Goal: Obtain resource: Download file/media

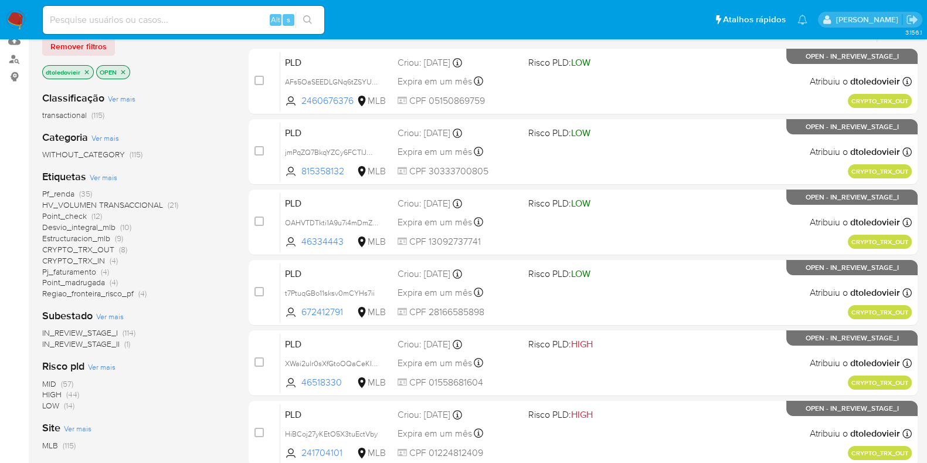
scroll to position [146, 0]
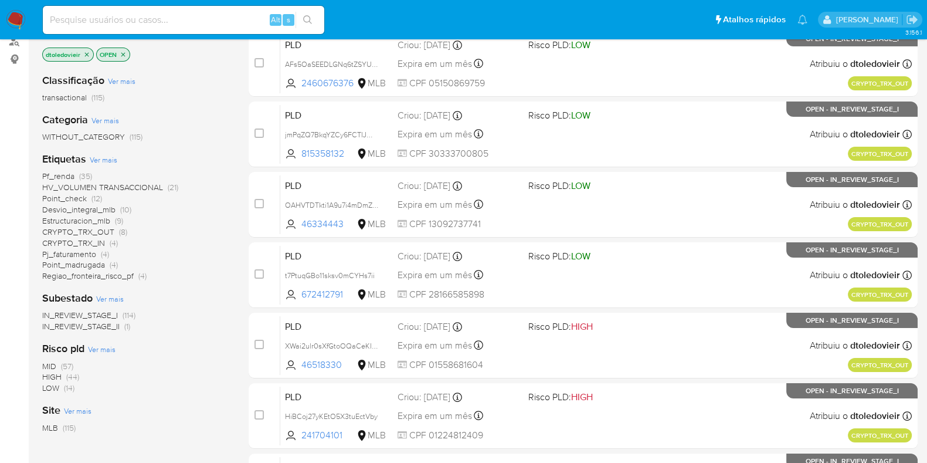
drag, startPoint x: 142, startPoint y: 186, endPoint x: 150, endPoint y: 192, distance: 9.2
click at [150, 192] on div "Pf_renda (35) HV_VOLUMEN TRANSACCIONAL (21) Point_check (12) Desvio_integral_ml…" at bounding box center [136, 226] width 188 height 111
click at [184, 209] on div "Pf_renda (35) HV_VOLUMEN TRANSACCIONAL (21) Point_check (12) Desvio_integral_ml…" at bounding box center [136, 226] width 188 height 111
click at [134, 183] on span "HV_VOLUMEN TRANSACCIONAL" at bounding box center [102, 187] width 121 height 12
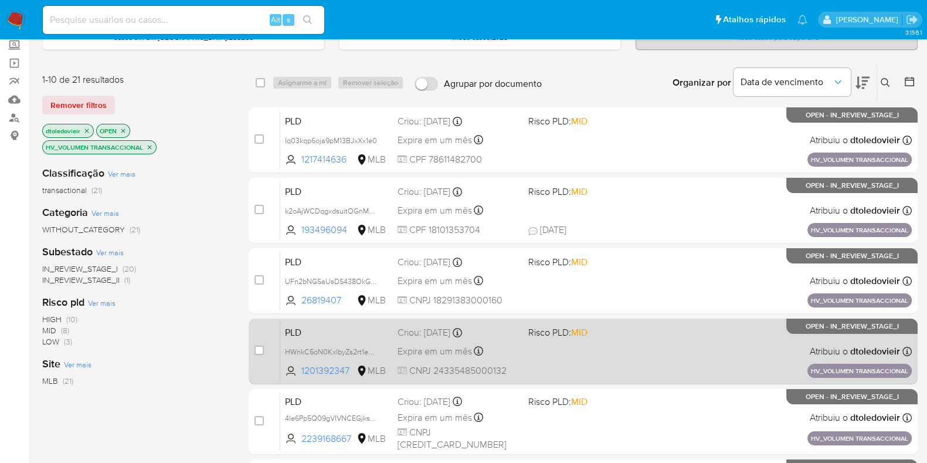
scroll to position [22, 0]
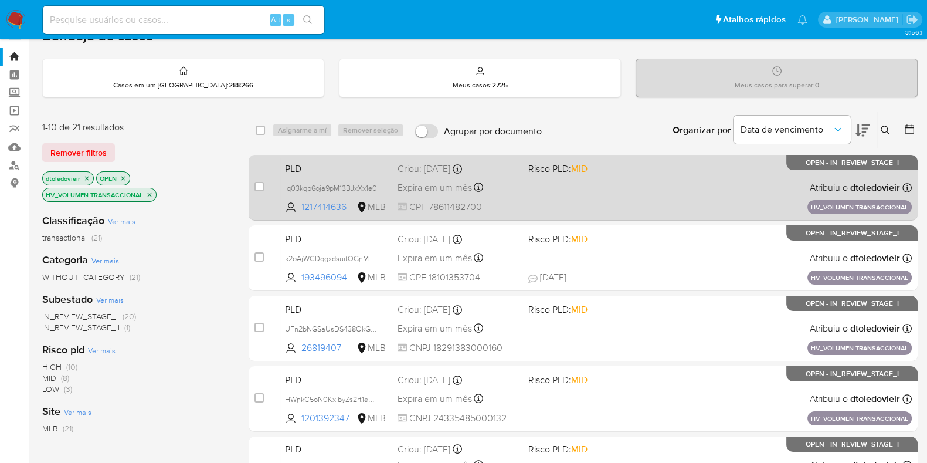
click at [620, 191] on div "PLD Iq03kqp6oja9pM13BJxXx1e0 1217414636 MLB Risco PLD: MID Criou: 14/08/2025 Cr…" at bounding box center [596, 187] width 632 height 59
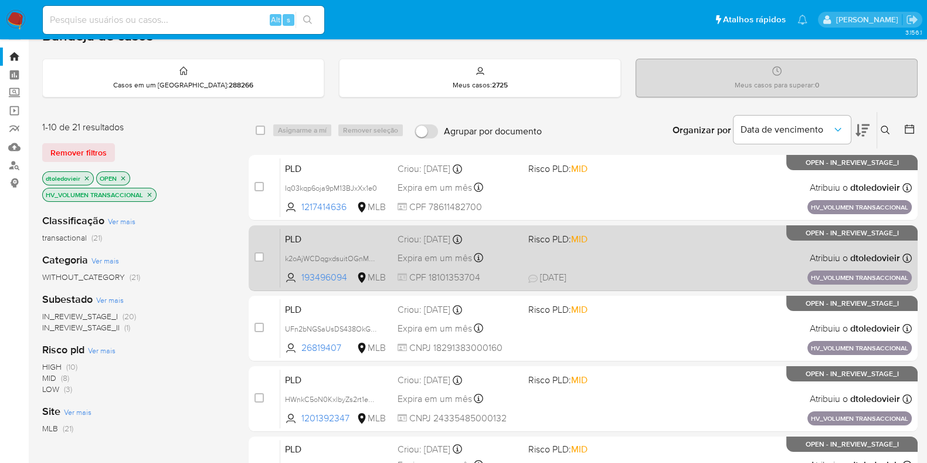
click at [626, 271] on span "18/08/2025 18/08/2025 12:33" at bounding box center [654, 277] width 252 height 13
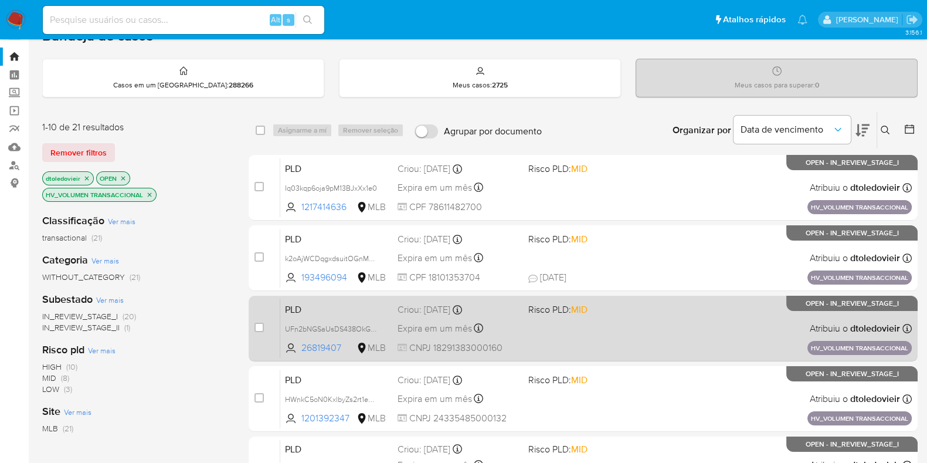
click at [639, 320] on div "PLD UFn2bNGSaUsDS438OkGssPmh 26819407 MLB Risco PLD: MID Criou: 14/08/2025 Crio…" at bounding box center [596, 327] width 632 height 59
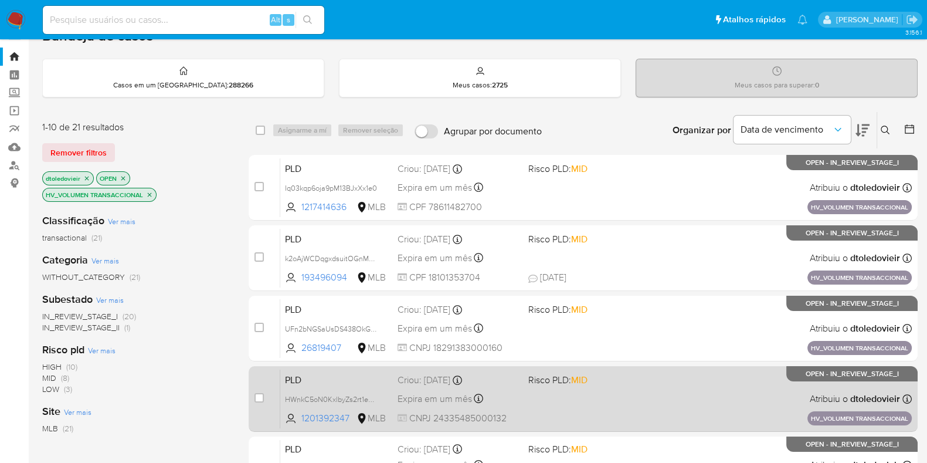
click at [659, 397] on div "PLD HWnkC5oN0KxlbyZs2rt1eOGu 1201392347 MLB Risco PLD: MID Criou: 14/08/2025 Cr…" at bounding box center [596, 398] width 632 height 59
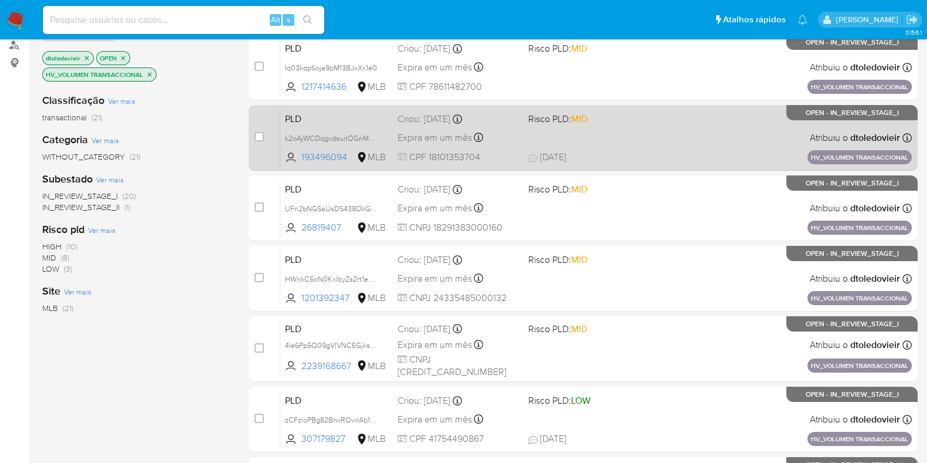
scroll to position [0, 0]
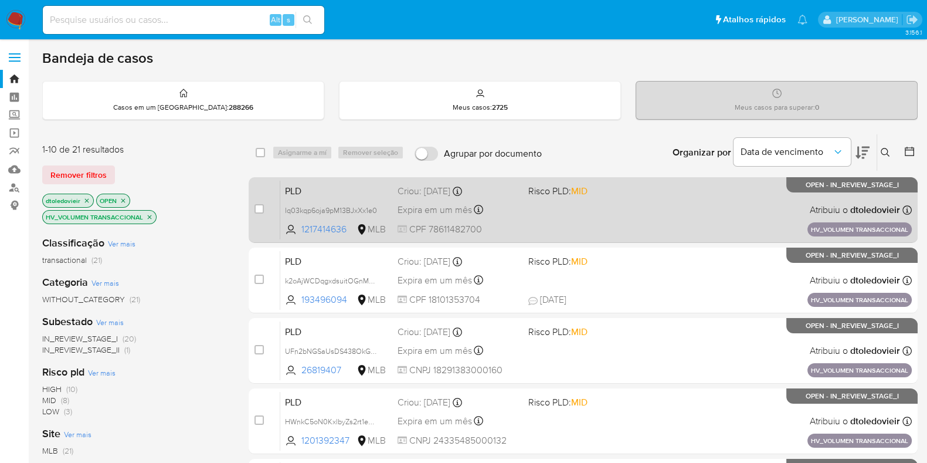
click at [636, 209] on div "PLD Iq03kqp6oja9pM13BJxXx1e0 1217414636 MLB Risco PLD: MID Criou: 14/08/2025 Cr…" at bounding box center [596, 209] width 632 height 59
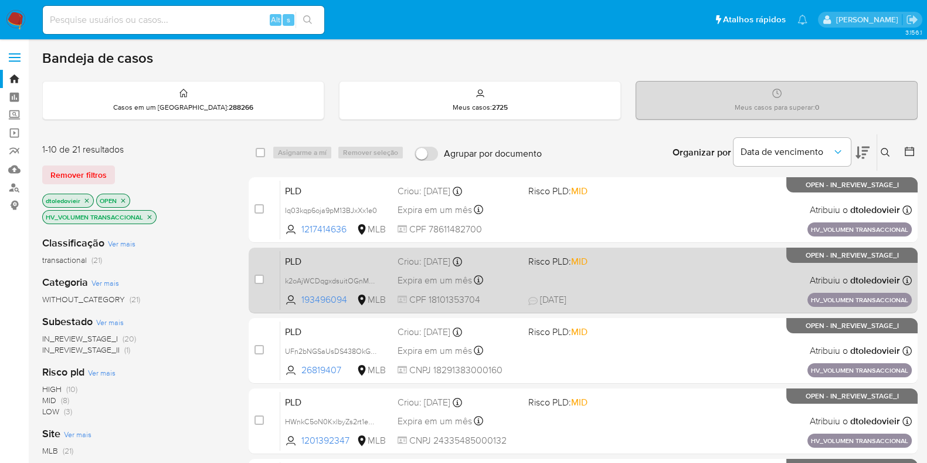
click at [654, 287] on div "PLD k2oAjWCDqgxdsuitOGnMT50y 193496094 MLB Risco PLD: MID Criou: 14/08/2025 Cri…" at bounding box center [596, 279] width 632 height 59
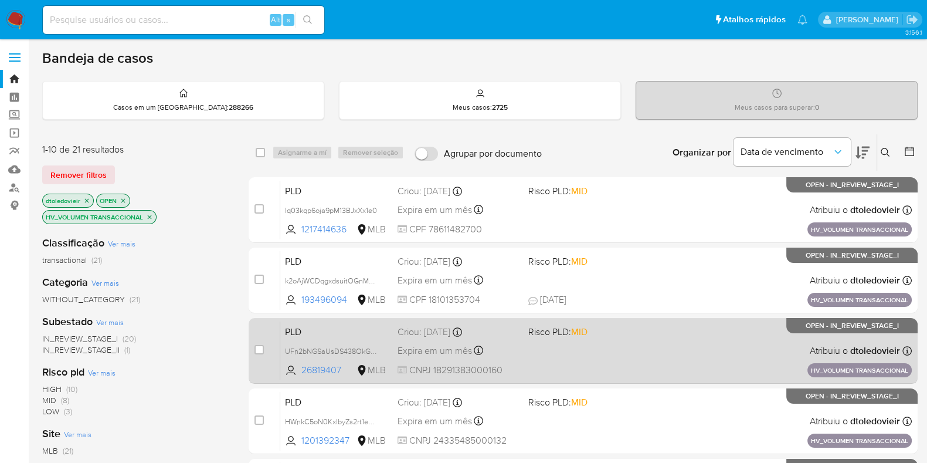
click at [644, 350] on div "PLD UFn2bNGSaUsDS438OkGssPmh 26819407 MLB Risco PLD: MID Criou: 14/08/2025 Crio…" at bounding box center [596, 350] width 632 height 59
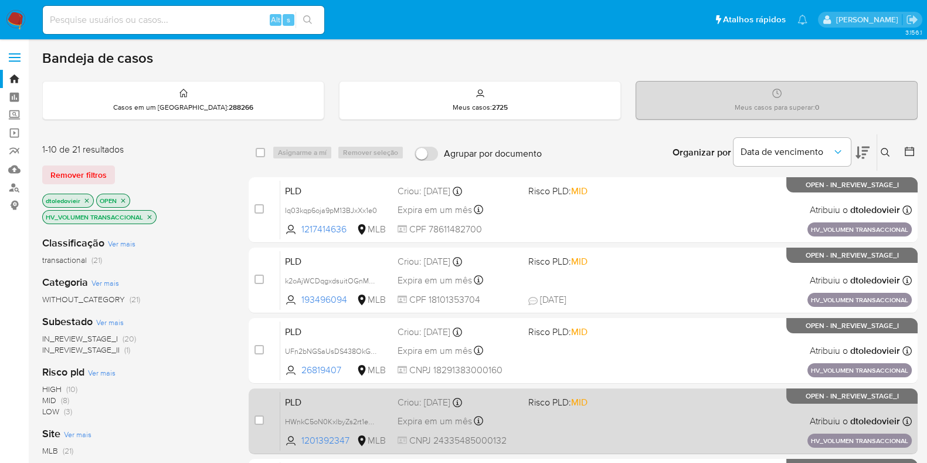
click at [640, 431] on div "PLD HWnkC5oN0KxlbyZs2rt1eOGu 1201392347 MLB Risco PLD: MID Criou: 14/08/2025 Cr…" at bounding box center [596, 420] width 632 height 59
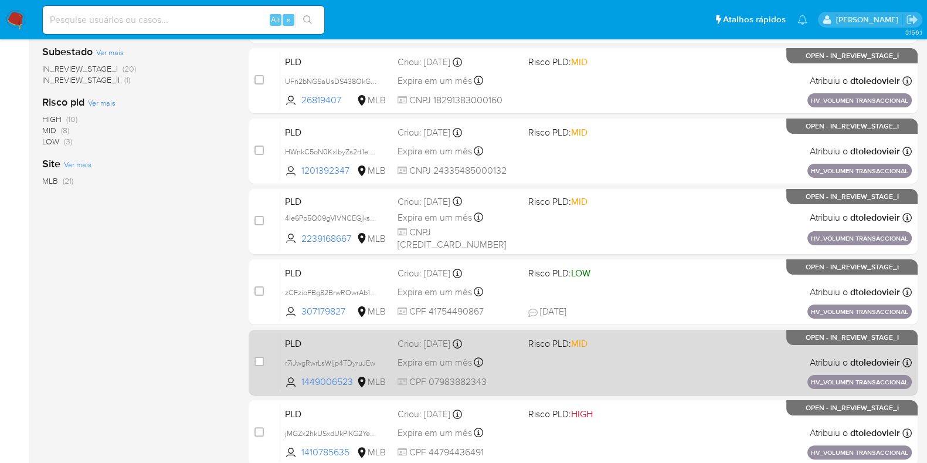
scroll to position [293, 0]
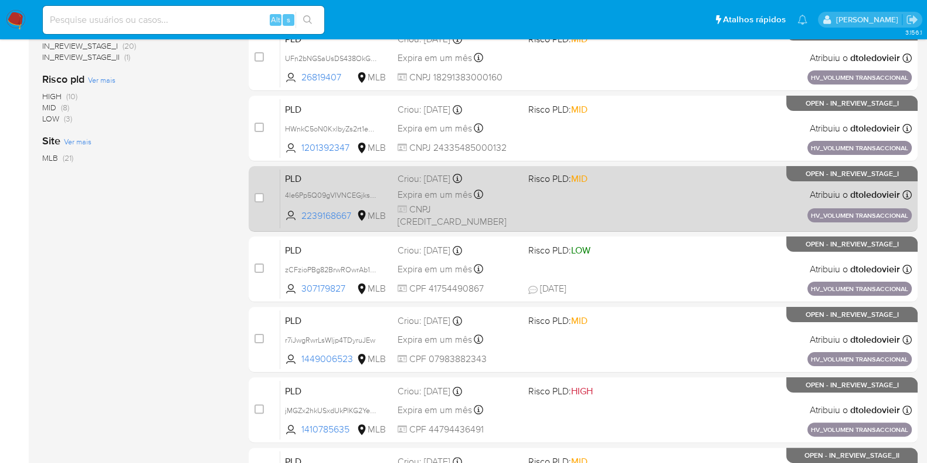
click at [626, 194] on div "PLD 4le6Pp5Q09gVIVNCEGjksRsT 2239168667 MLB Risco PLD: MID Criou: 14/08/2025 Cr…" at bounding box center [596, 198] width 632 height 59
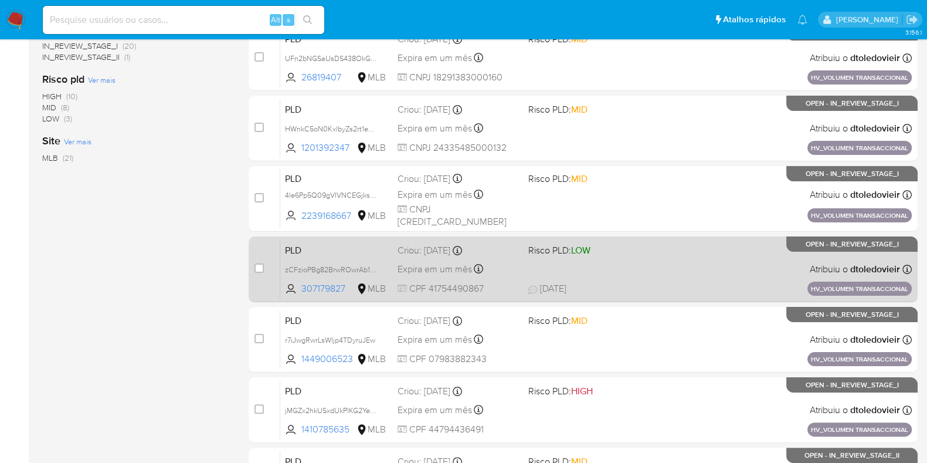
click at [623, 291] on span "23/08/2025 23/08/2025 21:14" at bounding box center [654, 288] width 252 height 13
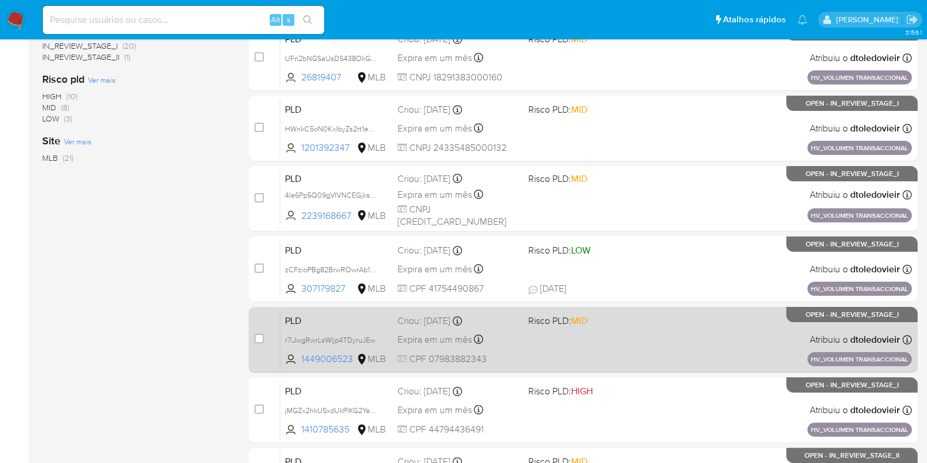
click at [626, 341] on div "PLD r7iJwgRwrLsWljp4TDyruJEw 1449006523 MLB Risco PLD: MID Criou: 14/08/2025 Cr…" at bounding box center [596, 339] width 632 height 59
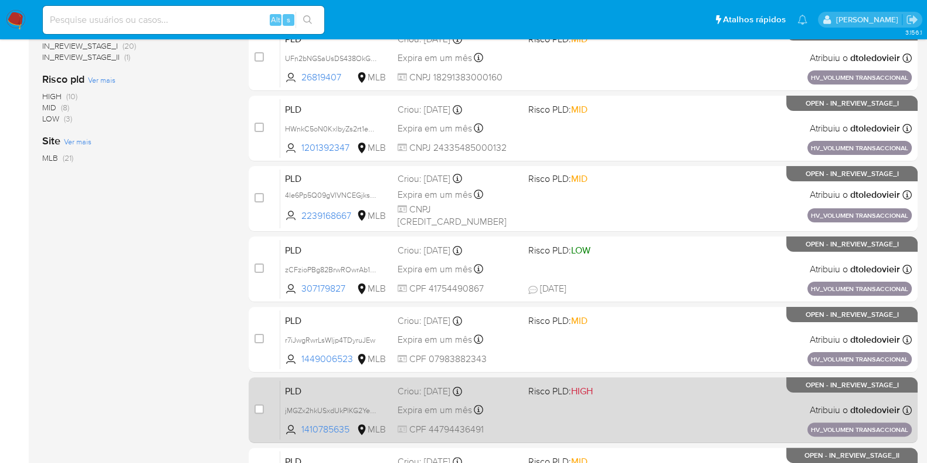
click at [645, 413] on div "PLD jMGZx2hkUSxdUkPlKG2YeE2c 1410785635 MLB Risco PLD: HIGH Criou: 14/08/2025 C…" at bounding box center [596, 409] width 632 height 59
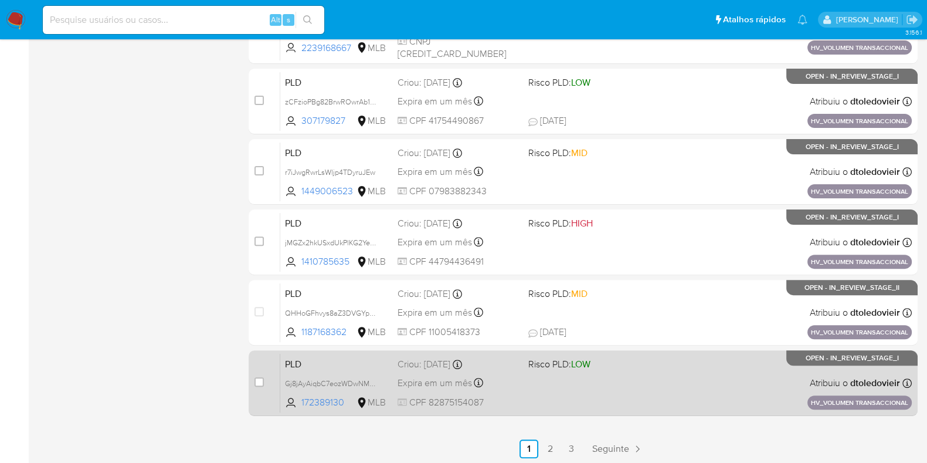
scroll to position [462, 0]
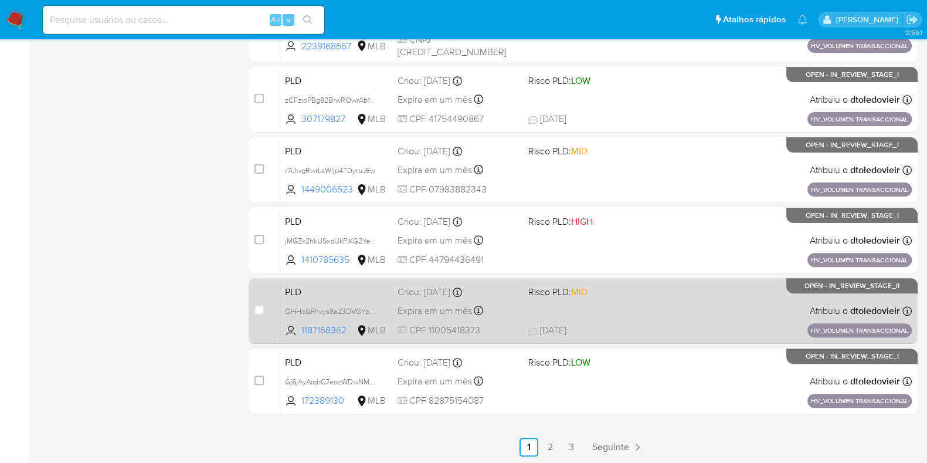
click at [644, 299] on div "PLD QHHoGFhvys8aZ3DVGYp55nOI 1187168362 MLB Risco PLD: MID Criou: 14/08/2025 Cr…" at bounding box center [596, 310] width 632 height 59
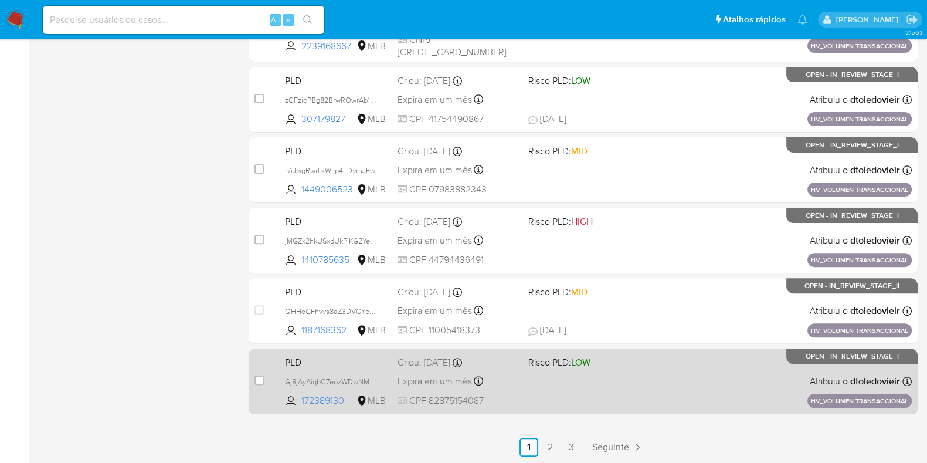
click at [637, 393] on div "PLD Gj8jAyAiqbC7eozWDwNMCJjf 172389130 MLB Risco PLD: LOW Criou: 14/08/2025 Cri…" at bounding box center [596, 380] width 632 height 59
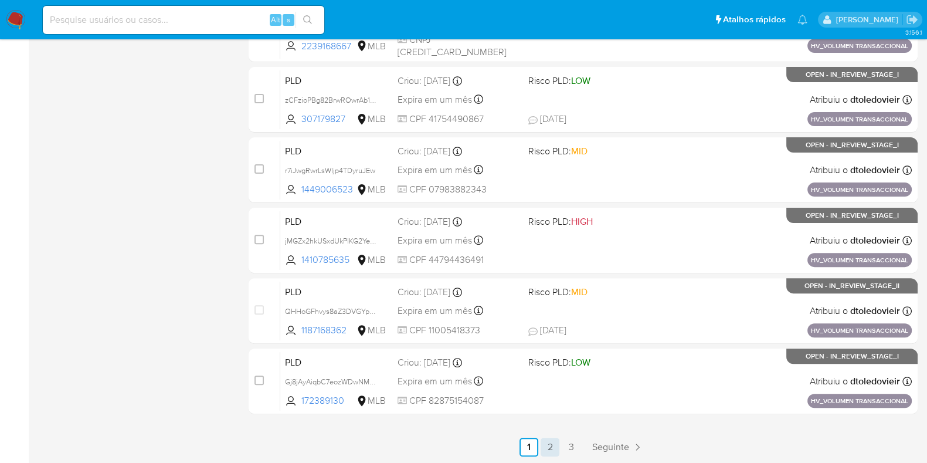
click at [555, 448] on link "2" at bounding box center [550, 446] width 19 height 19
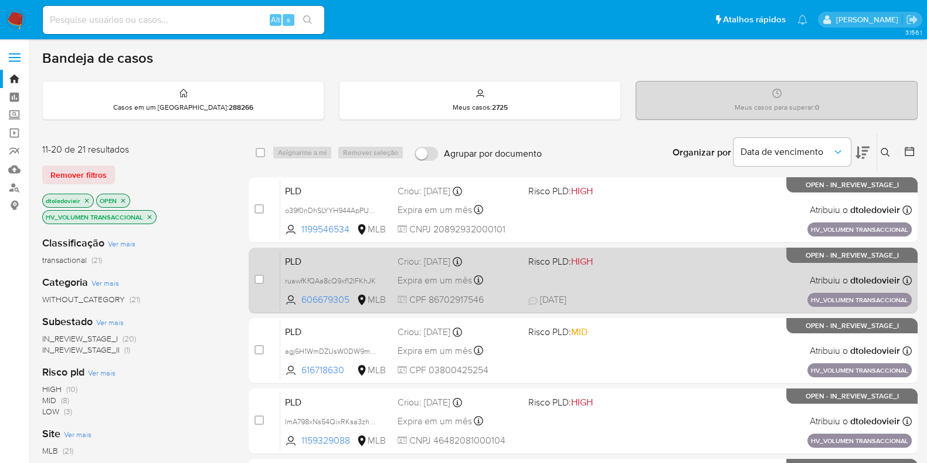
click at [613, 289] on div "PLD ruawfKfQAa8cQ9xf12IFKhJK 606679305 MLB Risco PLD: HIGH Criou: 14/08/2025 Cr…" at bounding box center [596, 279] width 632 height 59
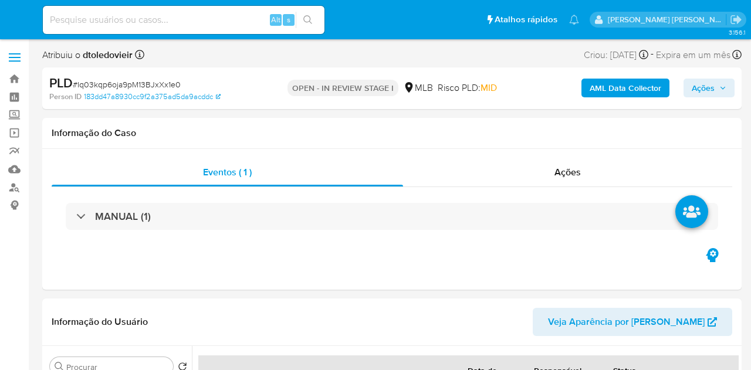
select select "10"
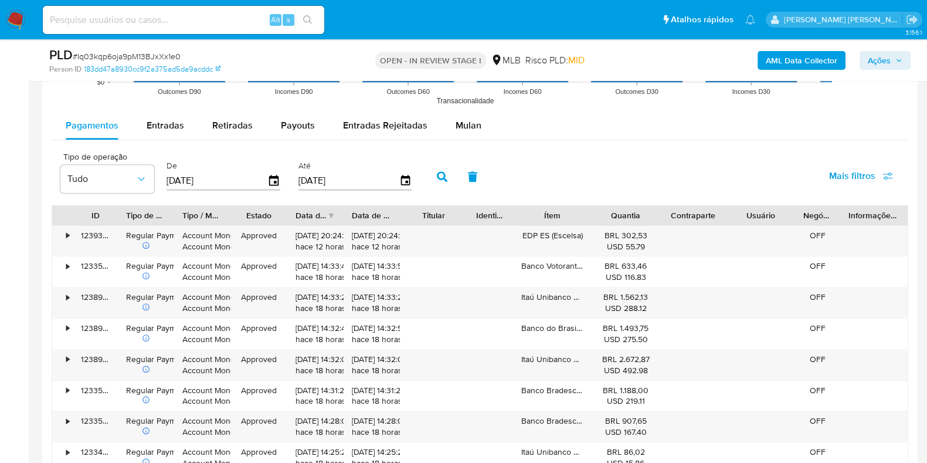
scroll to position [1246, 0]
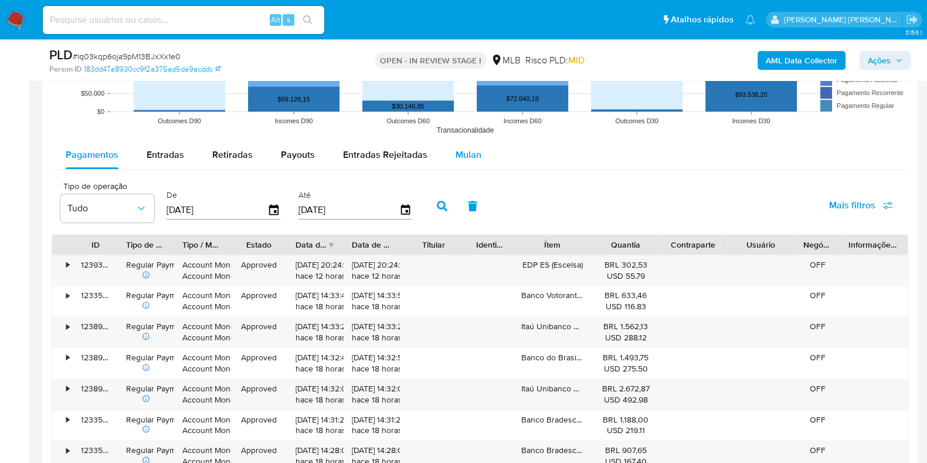
click at [470, 151] on span "Mulan" at bounding box center [469, 154] width 26 height 13
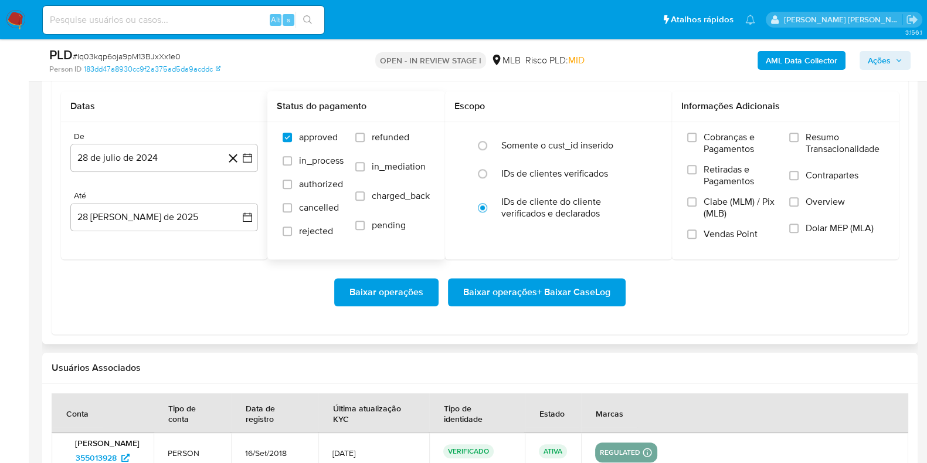
scroll to position [1393, 0]
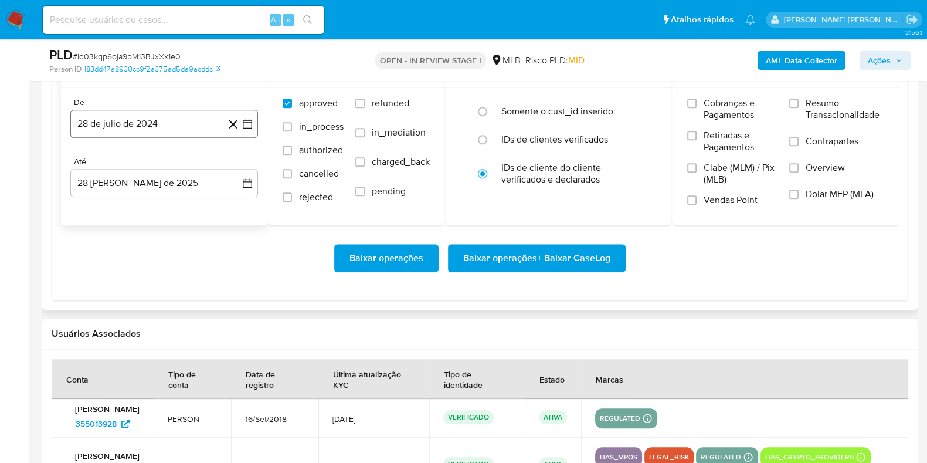
click at [188, 124] on button "28 de julio de 2024" at bounding box center [164, 124] width 188 height 28
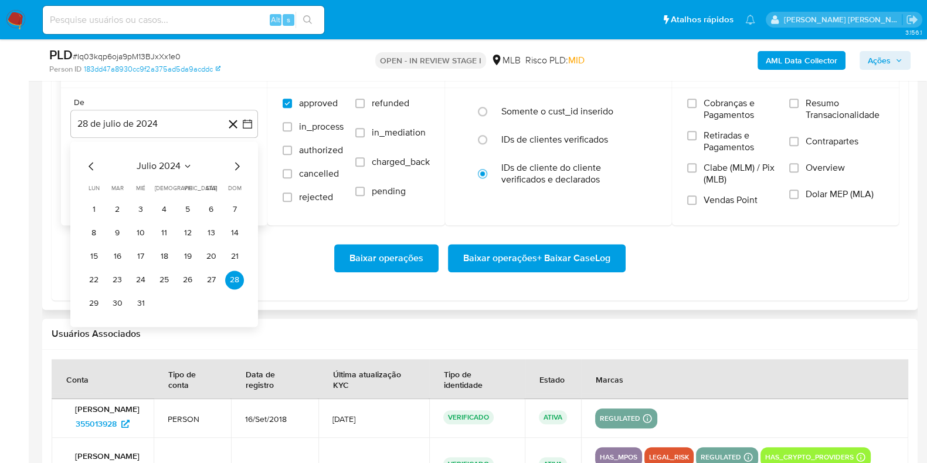
click at [232, 160] on icon "Mes siguiente" at bounding box center [237, 166] width 14 height 14
click at [233, 160] on icon "Mes siguiente" at bounding box center [237, 166] width 14 height 14
click at [236, 162] on icon "Mes siguiente" at bounding box center [237, 166] width 5 height 8
click at [237, 162] on icon "Mes siguiente" at bounding box center [237, 166] width 5 height 8
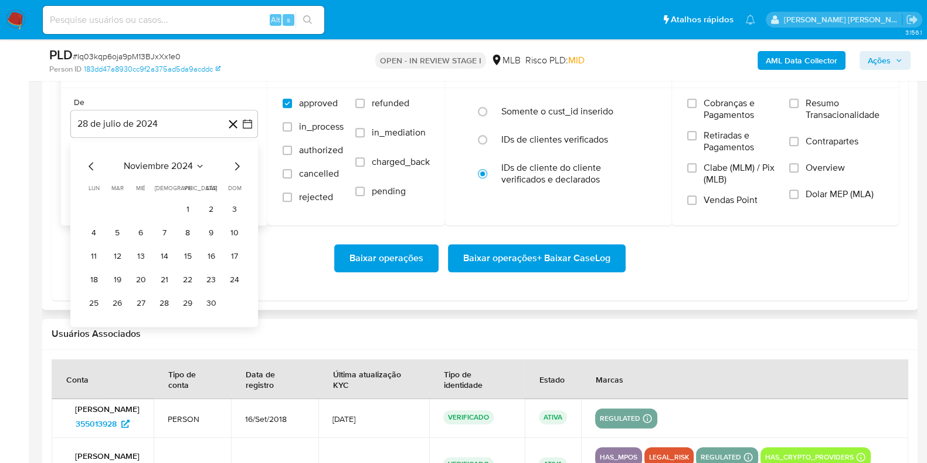
click at [237, 162] on icon "Mes siguiente" at bounding box center [237, 166] width 5 height 8
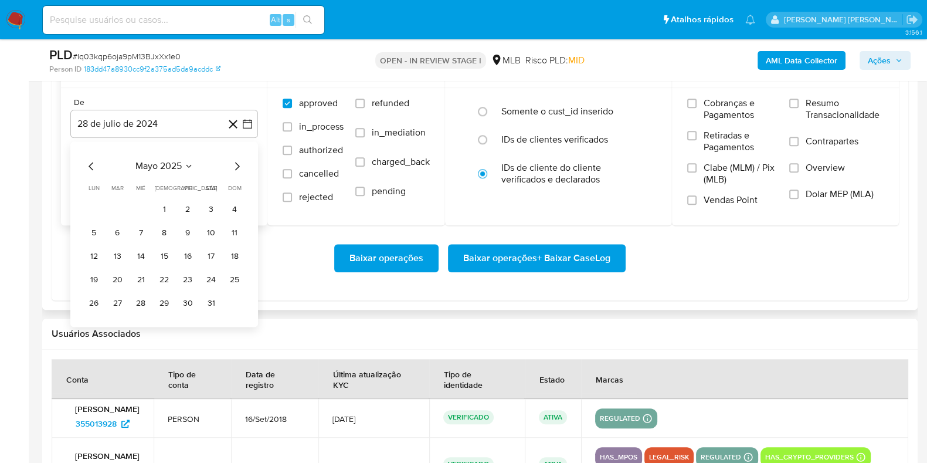
click at [237, 162] on icon "Mes siguiente" at bounding box center [237, 166] width 5 height 8
click at [120, 203] on button "1" at bounding box center [117, 209] width 19 height 19
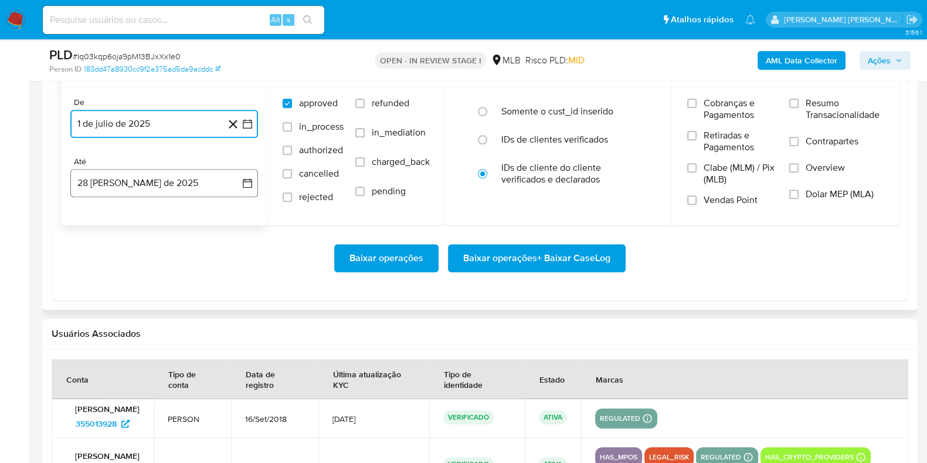
click at [130, 171] on button "28 [PERSON_NAME] de 2025" at bounding box center [164, 183] width 188 height 28
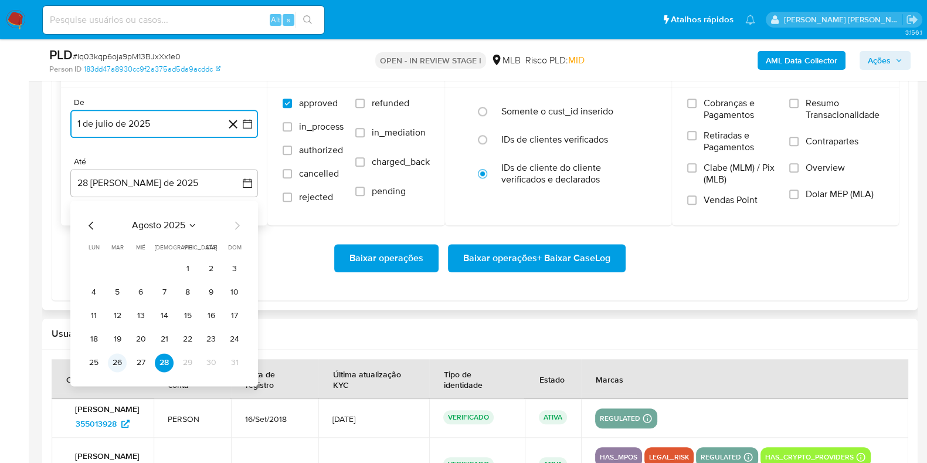
click at [118, 363] on button "26" at bounding box center [117, 362] width 19 height 19
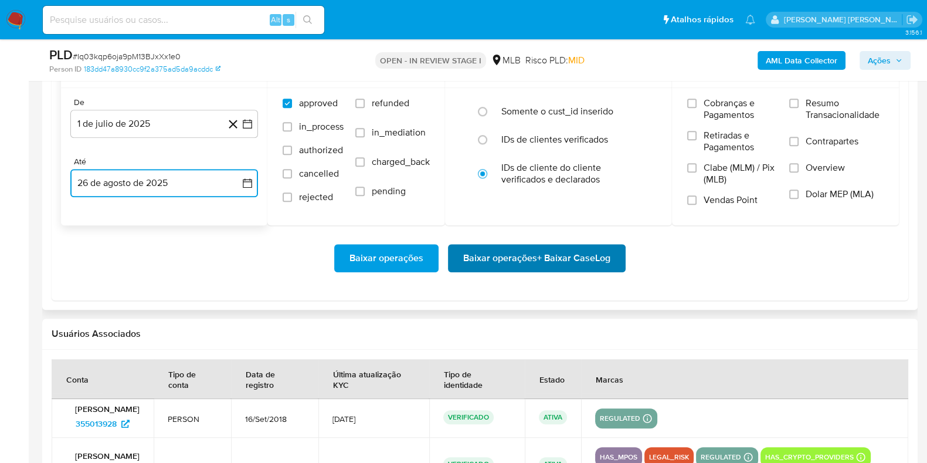
click at [498, 261] on span "Baixar operações + Baixar CaseLog" at bounding box center [536, 258] width 147 height 26
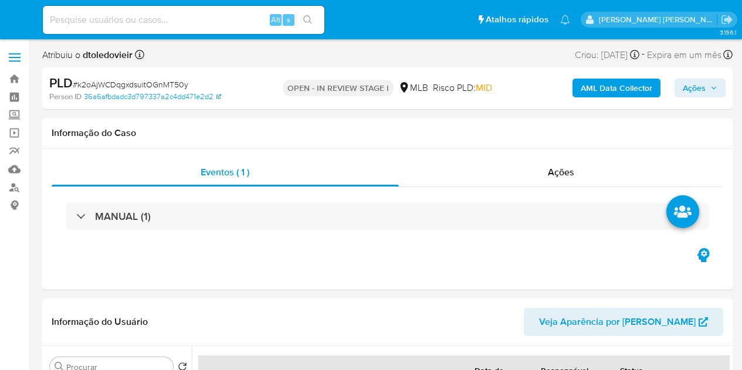
select select "10"
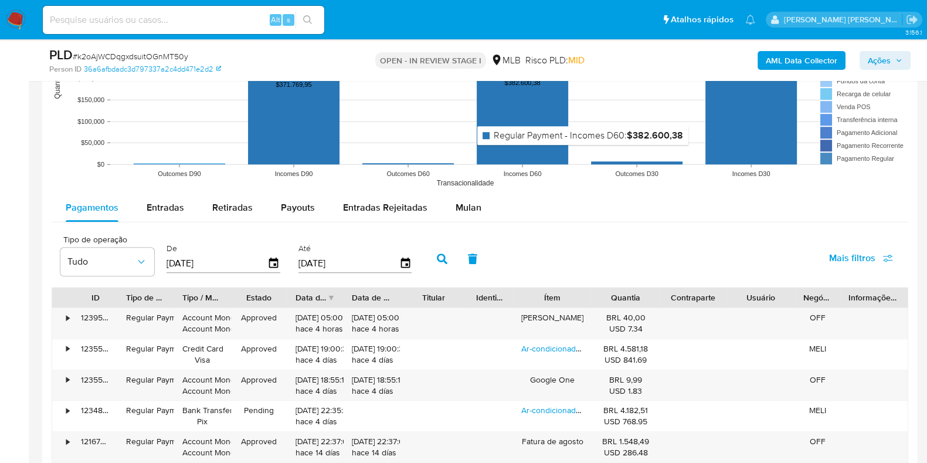
scroll to position [1172, 0]
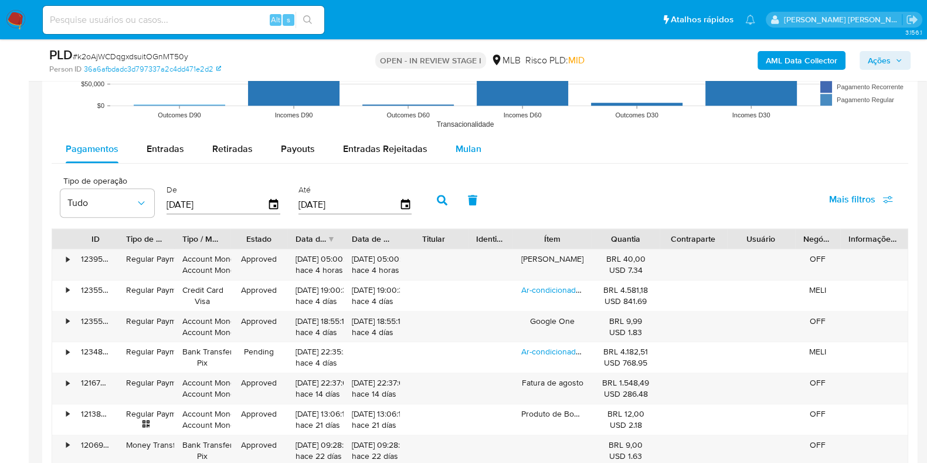
click at [467, 148] on span "Mulan" at bounding box center [469, 148] width 26 height 13
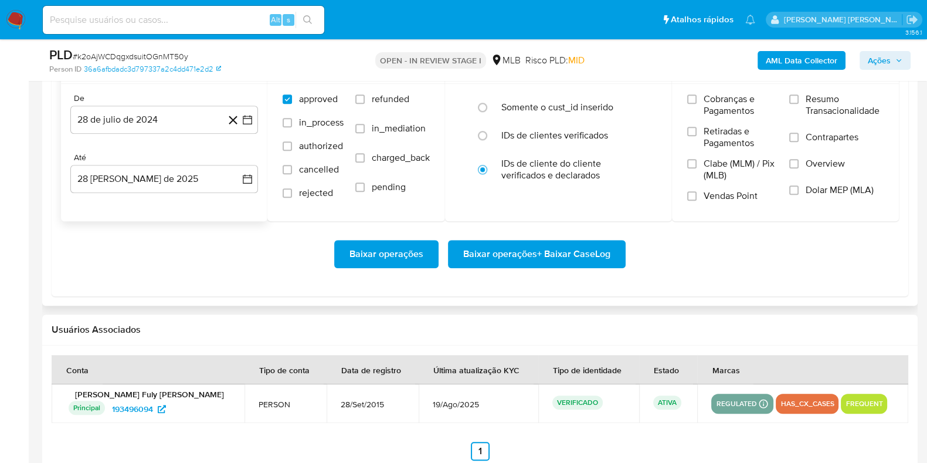
scroll to position [1319, 0]
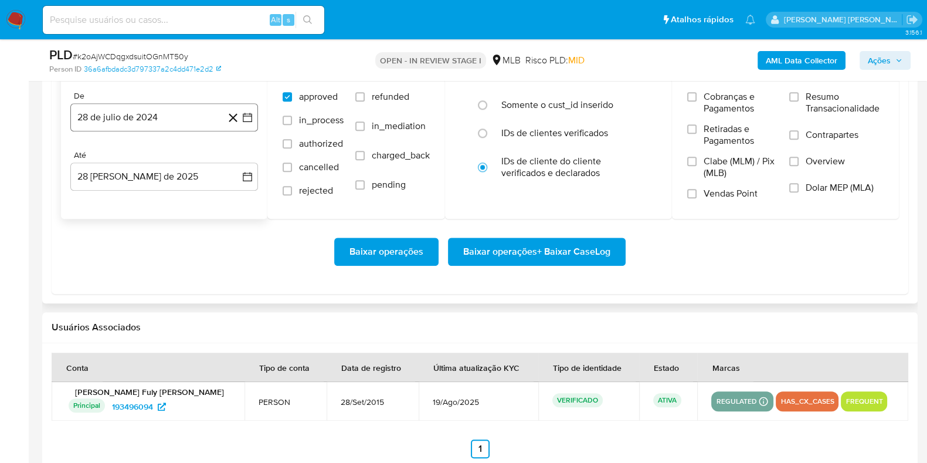
click at [98, 111] on button "28 de julio de 2024" at bounding box center [164, 117] width 188 height 28
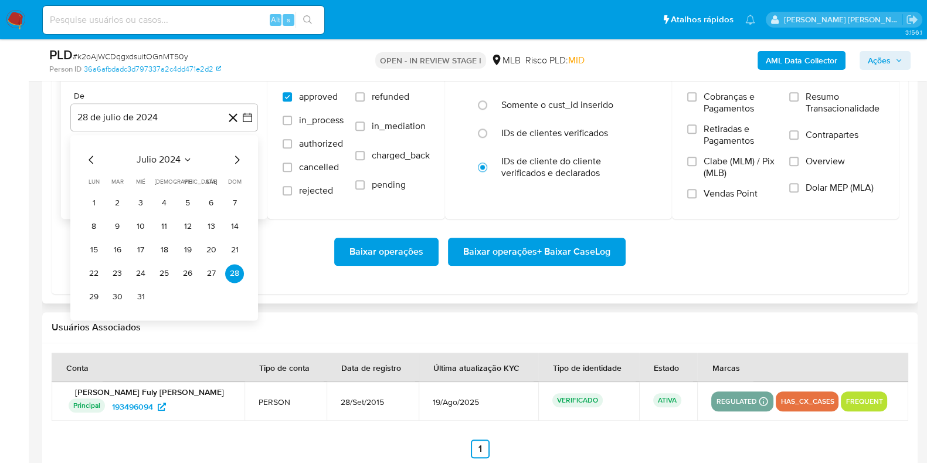
click at [236, 161] on icon "Mes siguiente" at bounding box center [237, 159] width 14 height 14
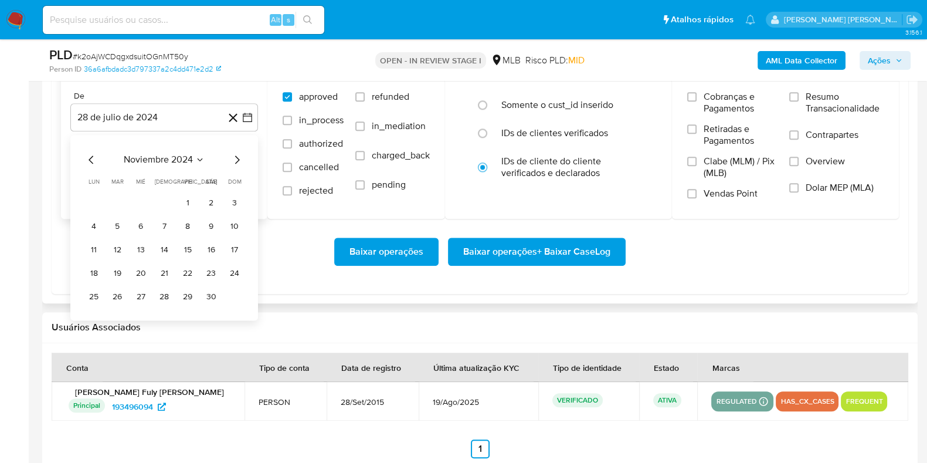
click at [236, 161] on icon "Mes siguiente" at bounding box center [237, 159] width 14 height 14
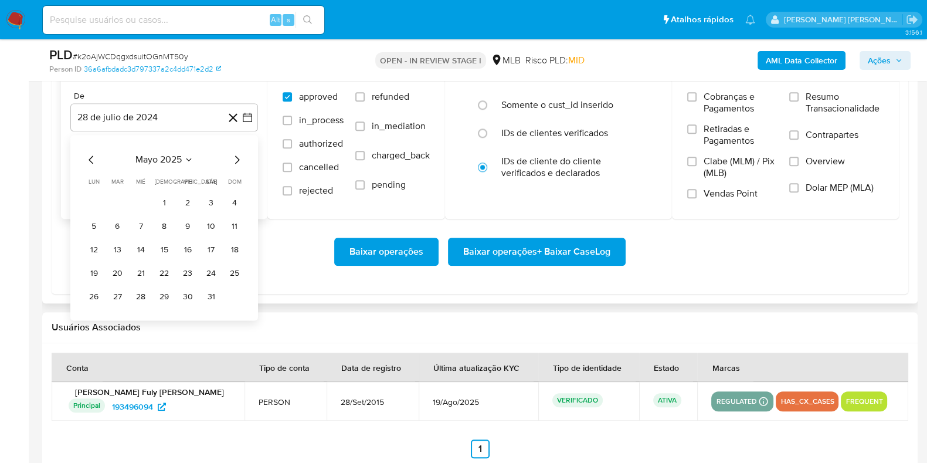
click at [236, 161] on icon "Mes siguiente" at bounding box center [237, 159] width 14 height 14
click at [237, 158] on icon "Mes siguiente" at bounding box center [237, 159] width 5 height 8
click at [91, 157] on icon "Mes anterior" at bounding box center [91, 159] width 5 height 8
click at [117, 203] on button "1" at bounding box center [117, 203] width 19 height 19
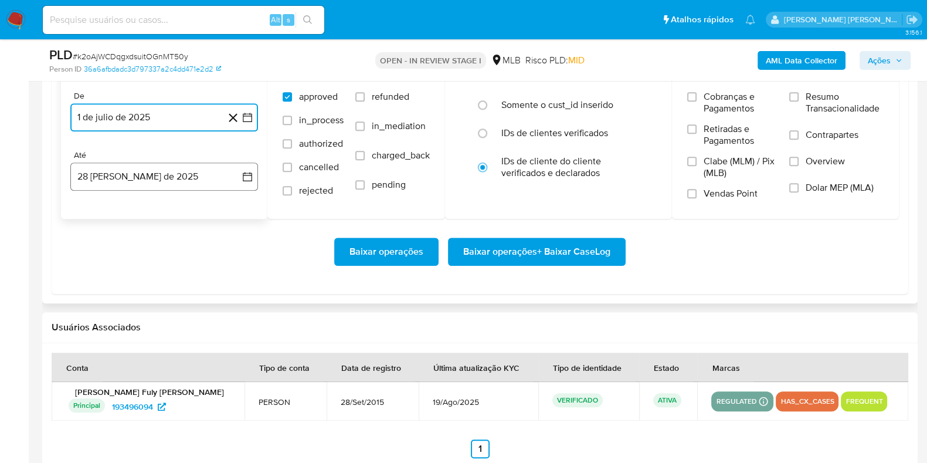
click at [144, 178] on button "28 [PERSON_NAME] de 2025" at bounding box center [164, 176] width 188 height 28
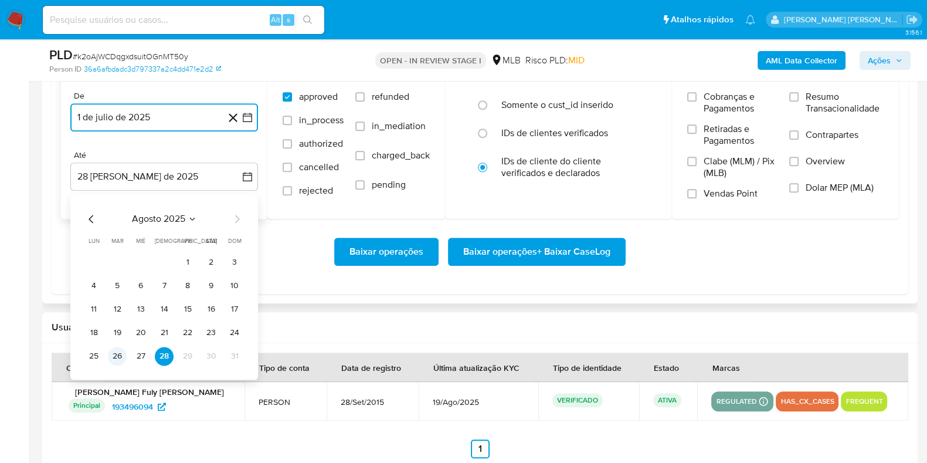
click at [118, 359] on button "26" at bounding box center [117, 356] width 19 height 19
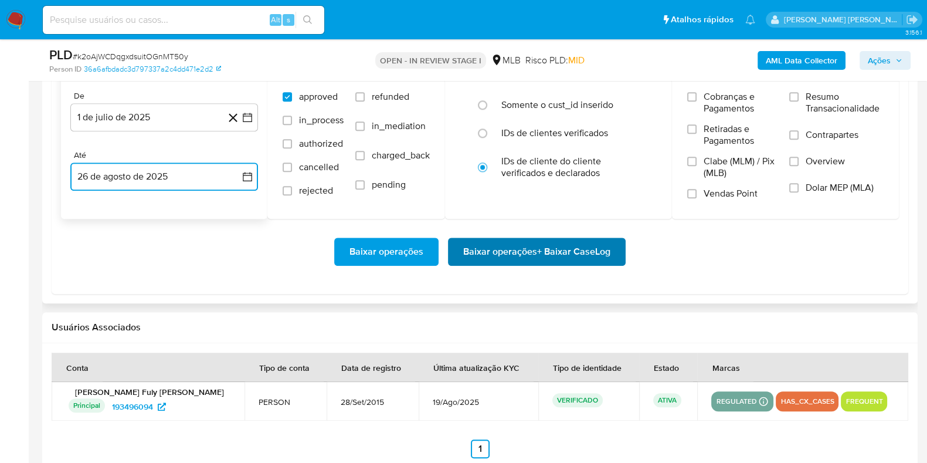
click at [526, 251] on span "Baixar operações + Baixar CaseLog" at bounding box center [536, 252] width 147 height 26
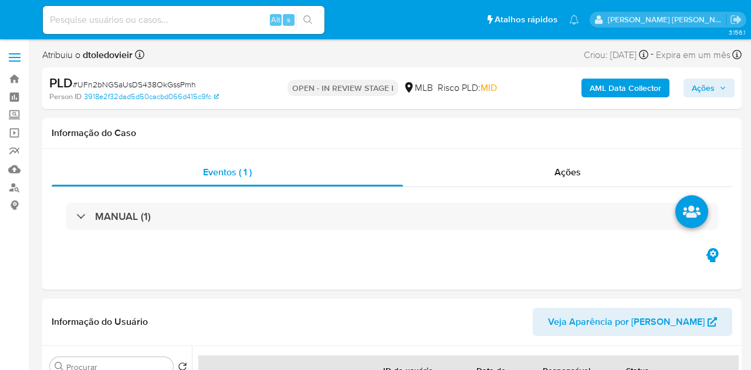
select select "10"
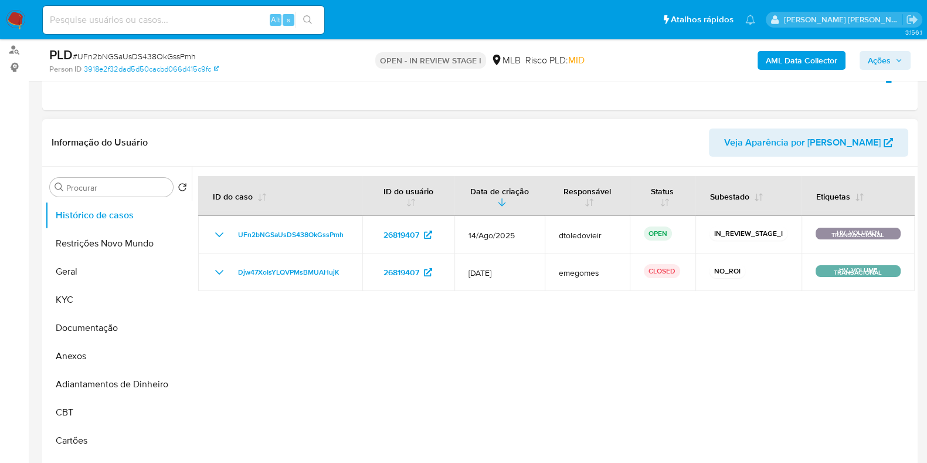
scroll to position [146, 0]
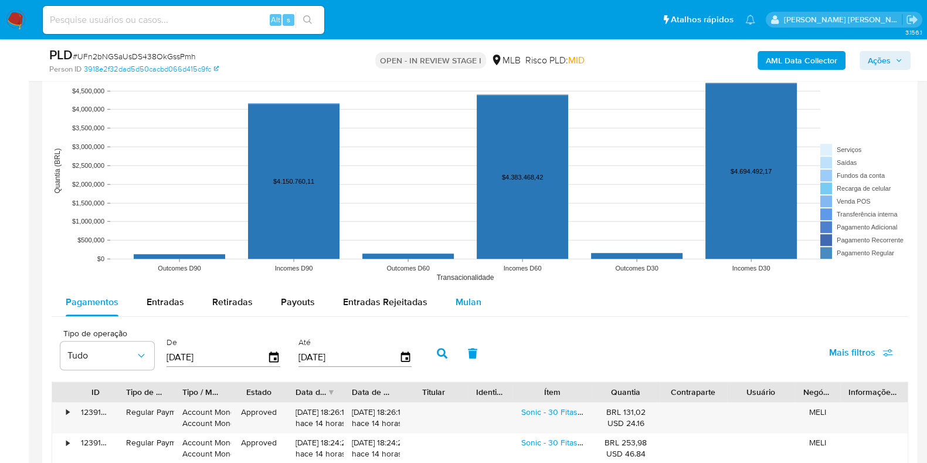
click at [456, 298] on span "Mulan" at bounding box center [469, 301] width 26 height 13
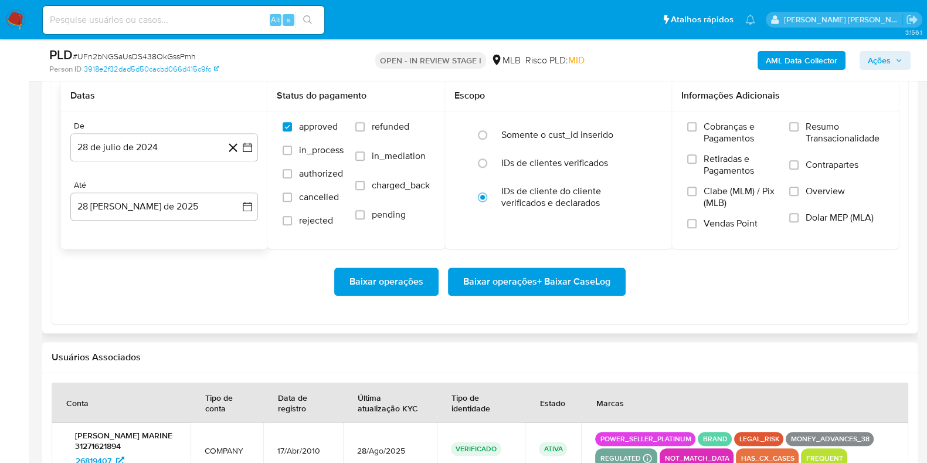
scroll to position [1393, 0]
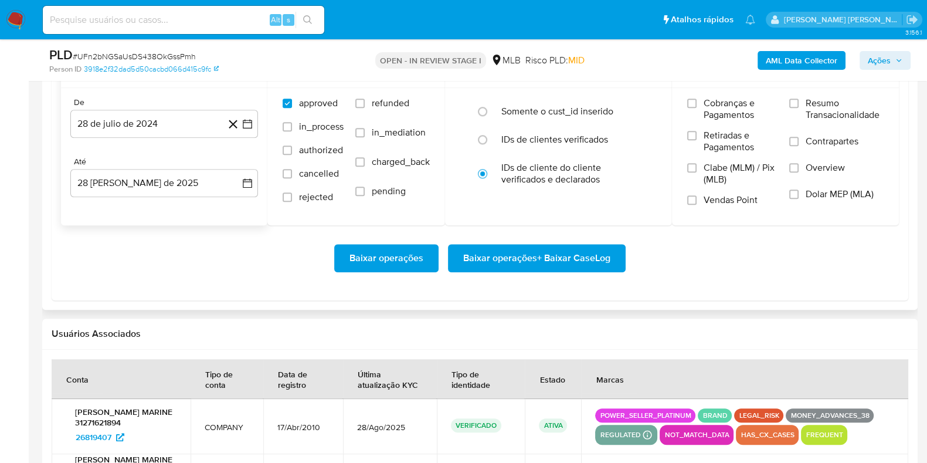
click at [145, 104] on div "De" at bounding box center [164, 102] width 188 height 11
click at [156, 130] on button "28 de julio de 2024" at bounding box center [164, 124] width 188 height 28
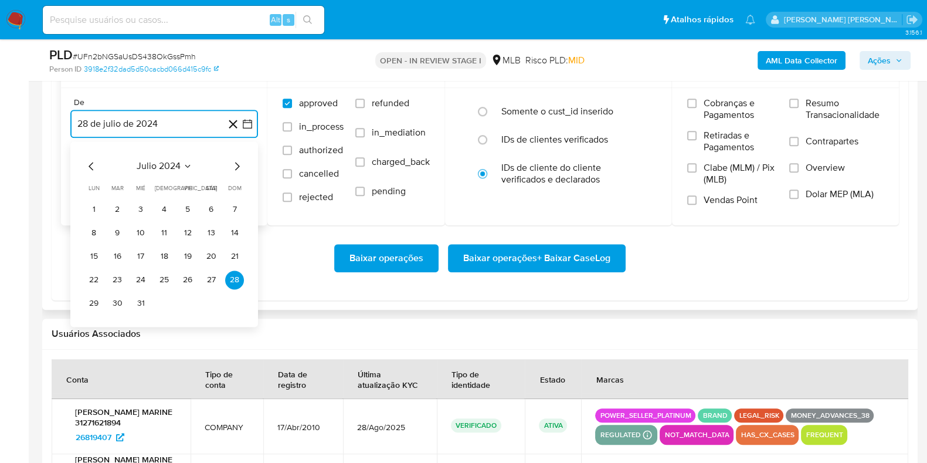
click at [235, 163] on icon "Mes siguiente" at bounding box center [237, 166] width 14 height 14
click at [236, 163] on icon "Mes siguiente" at bounding box center [237, 166] width 14 height 14
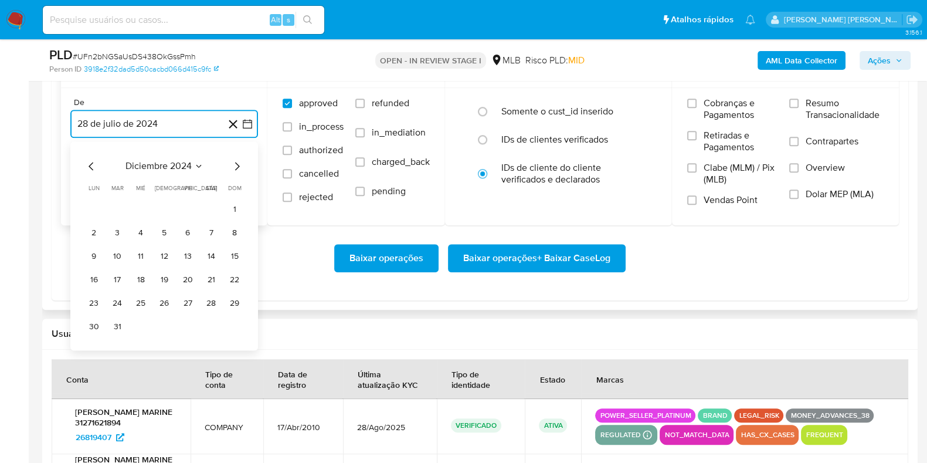
click at [236, 163] on icon "Mes siguiente" at bounding box center [237, 166] width 14 height 14
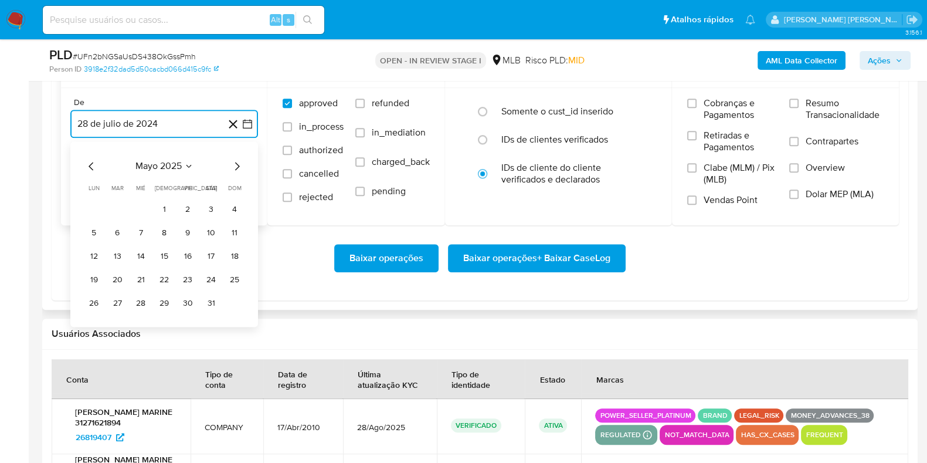
click at [236, 163] on icon "Mes siguiente" at bounding box center [237, 166] width 14 height 14
click at [82, 163] on div "agosto 2025 agosto 2025 lun lunes mar martes mié miércoles jue jueves vie viern…" at bounding box center [164, 233] width 188 height 185
click at [85, 162] on icon "Mes anterior" at bounding box center [91, 166] width 14 height 14
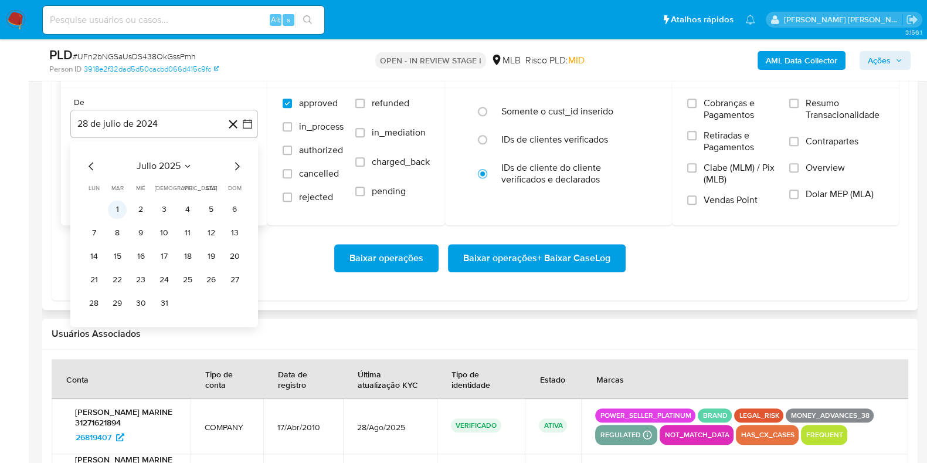
click at [117, 200] on button "1" at bounding box center [117, 209] width 19 height 19
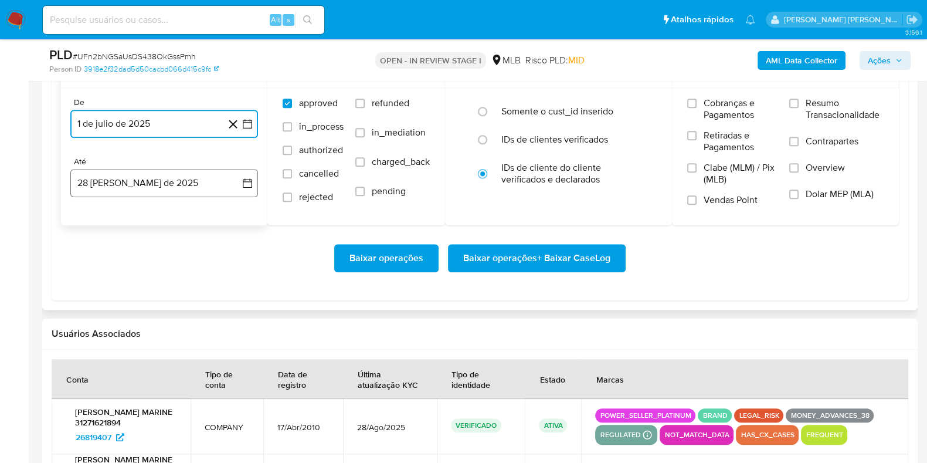
click at [120, 178] on button "28 de agosto de 2025" at bounding box center [164, 183] width 188 height 28
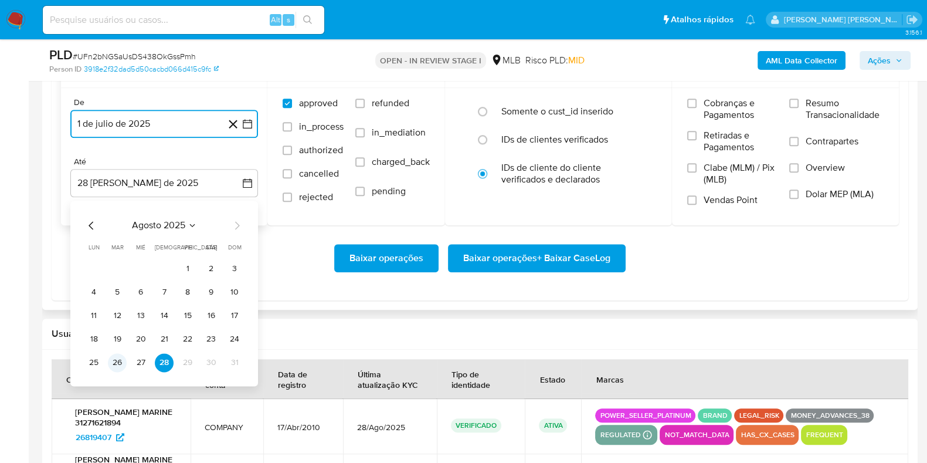
click at [118, 368] on button "26" at bounding box center [117, 362] width 19 height 19
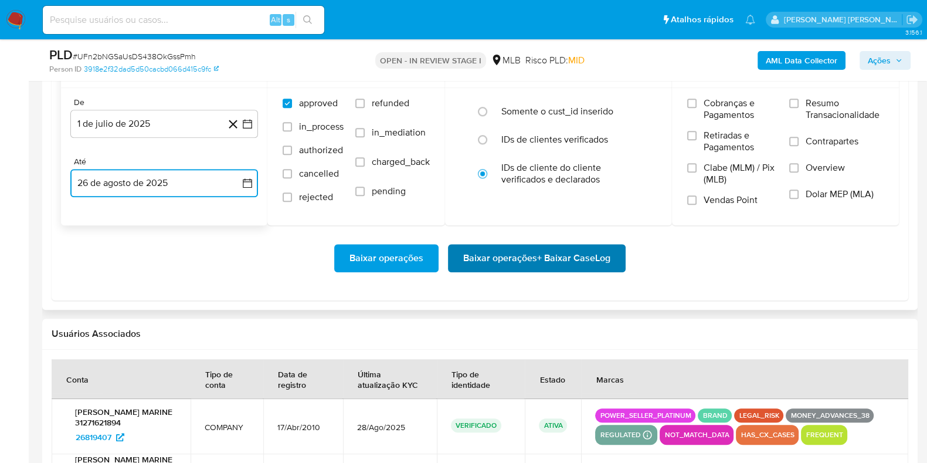
click at [486, 263] on span "Baixar operações + Baixar CaseLog" at bounding box center [536, 258] width 147 height 26
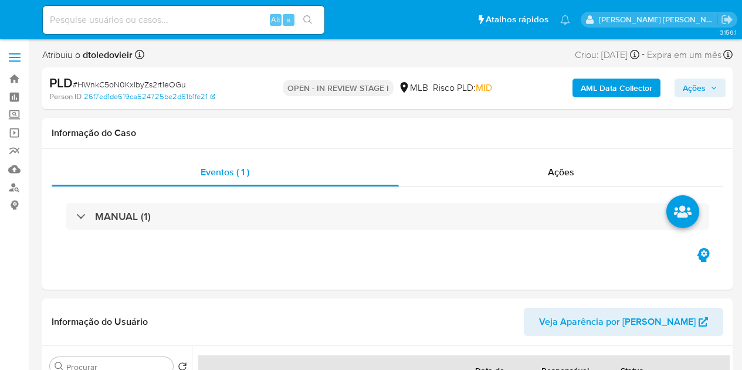
select select "10"
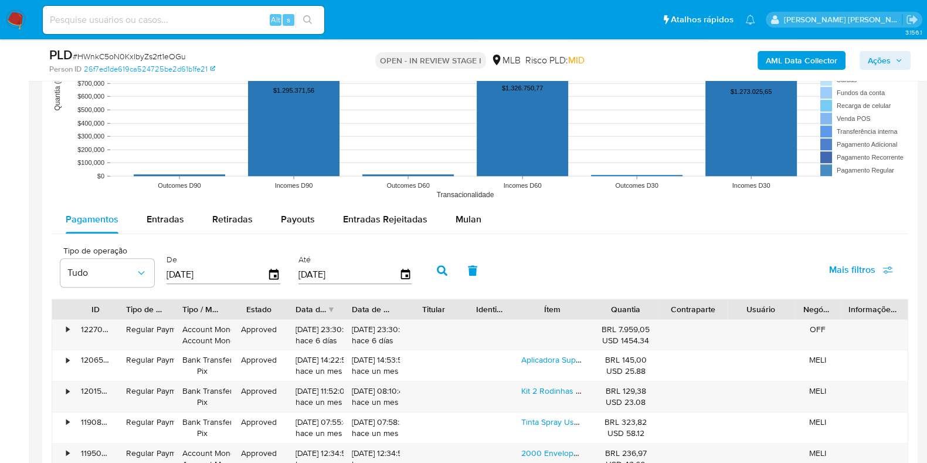
scroll to position [1319, 0]
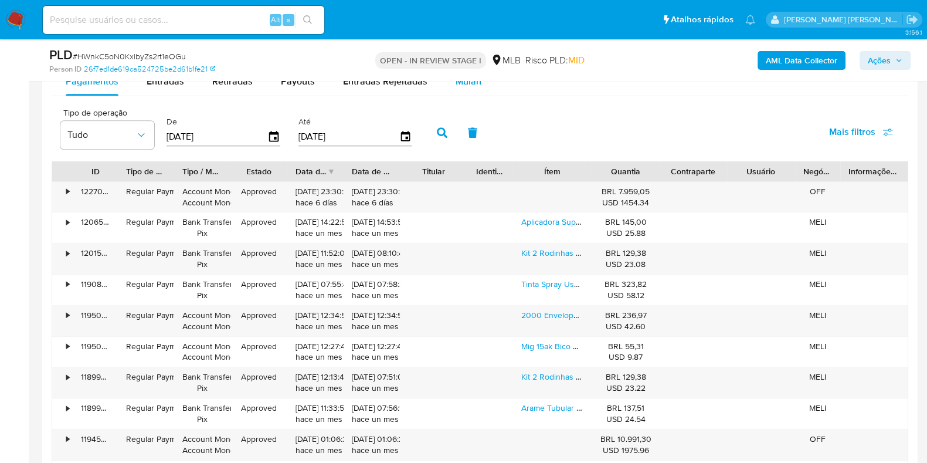
click at [466, 91] on div "Mulan" at bounding box center [469, 81] width 26 height 28
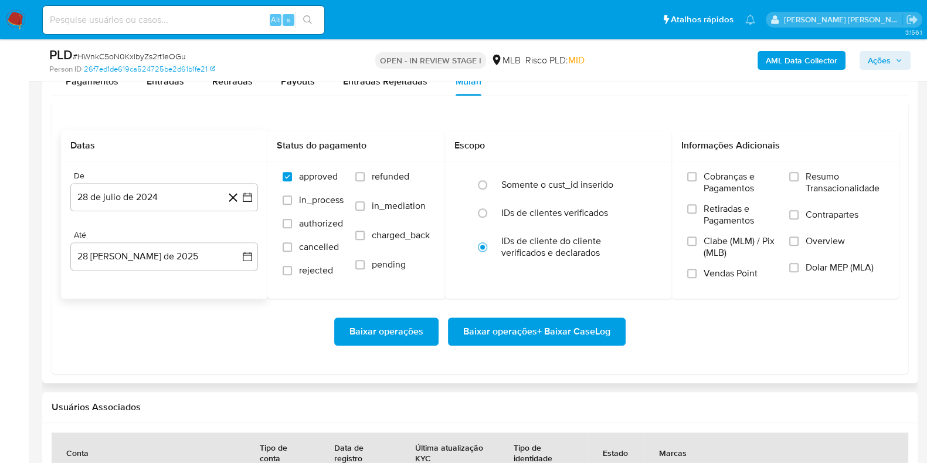
scroll to position [1393, 0]
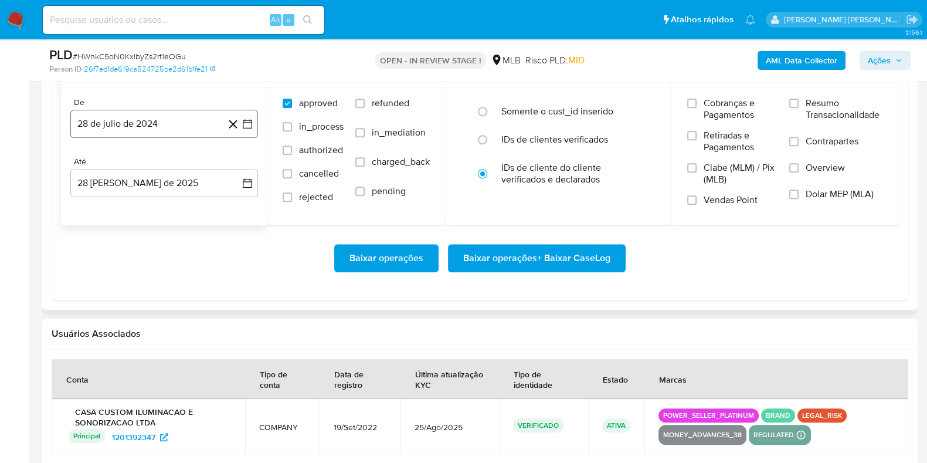
click at [150, 125] on button "28 de julio de 2024" at bounding box center [164, 124] width 188 height 28
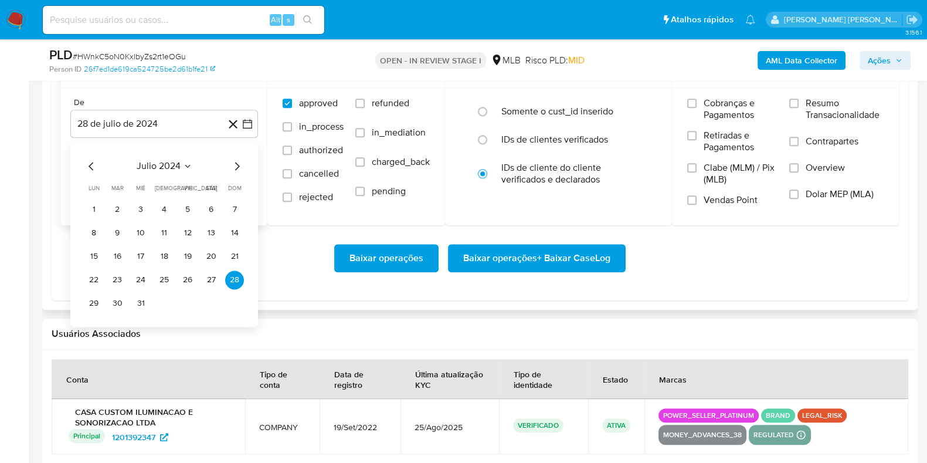
click at [236, 160] on icon "Mes siguiente" at bounding box center [237, 166] width 14 height 14
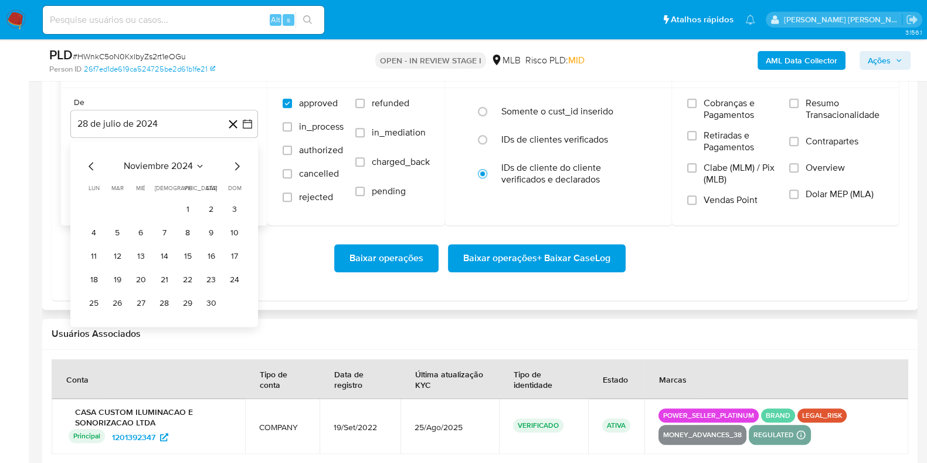
click at [236, 160] on icon "Mes siguiente" at bounding box center [237, 166] width 14 height 14
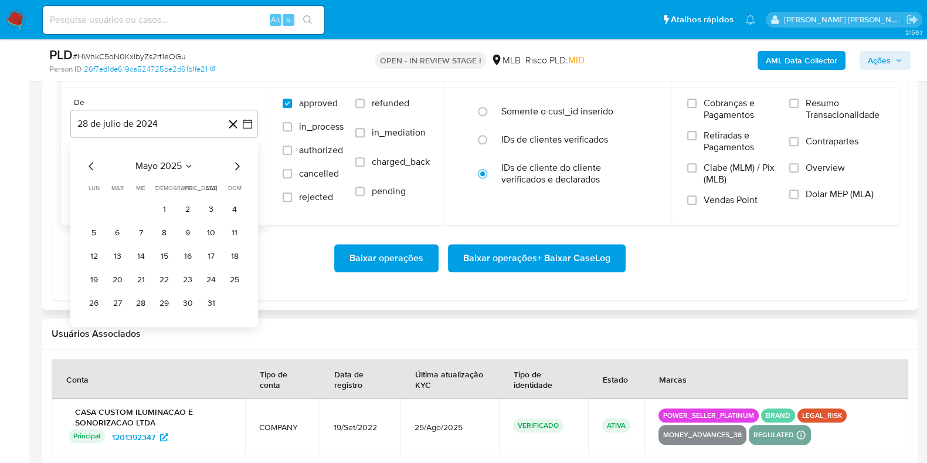
click at [236, 160] on icon "Mes siguiente" at bounding box center [237, 166] width 14 height 14
click at [90, 162] on icon "Mes anterior" at bounding box center [91, 166] width 14 height 14
click at [115, 206] on button "1" at bounding box center [117, 209] width 19 height 19
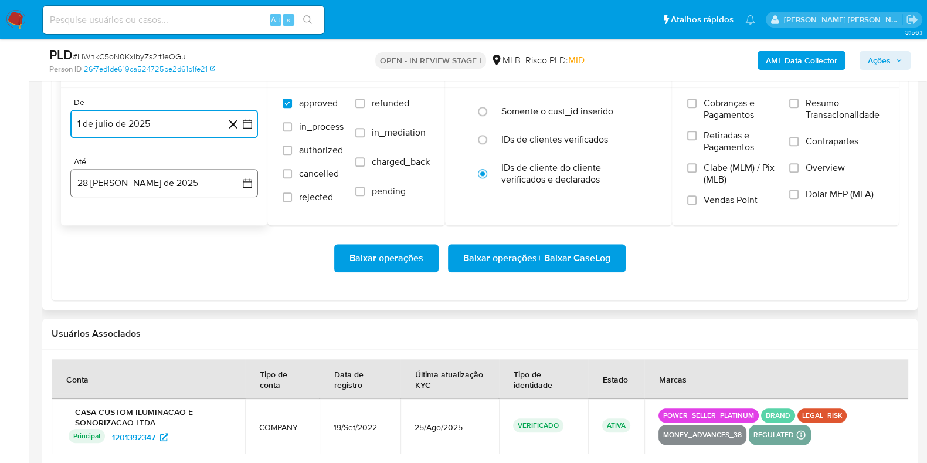
click at [121, 190] on button "28 [PERSON_NAME] de 2025" at bounding box center [164, 183] width 188 height 28
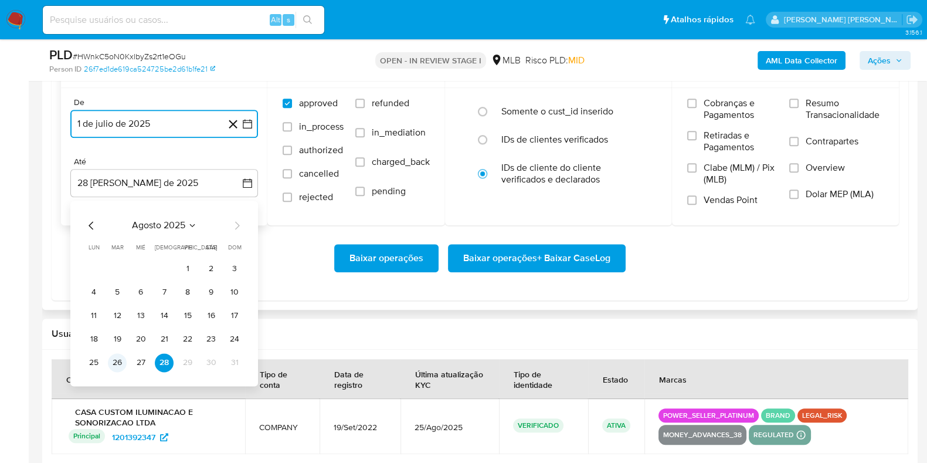
click at [119, 359] on button "26" at bounding box center [117, 362] width 19 height 19
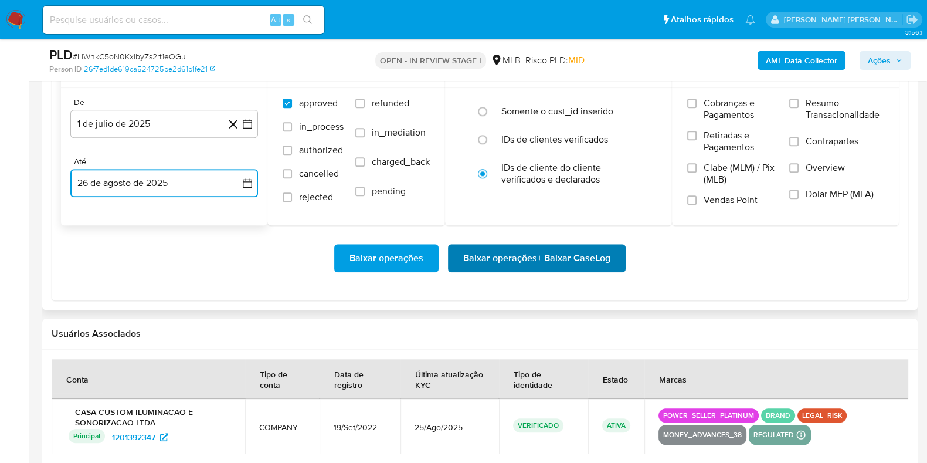
click at [464, 256] on span "Baixar operações + Baixar CaseLog" at bounding box center [536, 258] width 147 height 26
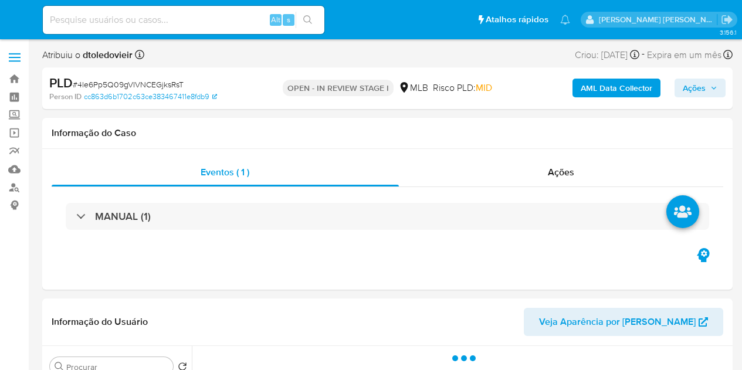
select select "10"
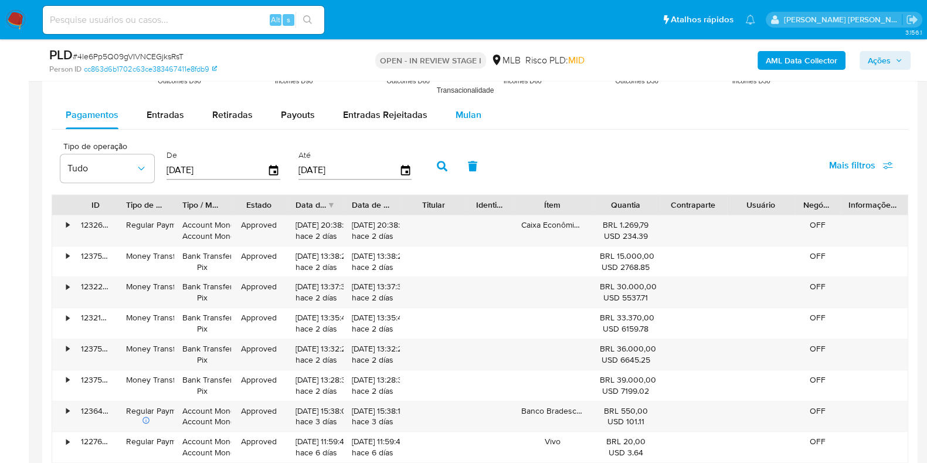
click at [464, 118] on span "Mulan" at bounding box center [469, 114] width 26 height 13
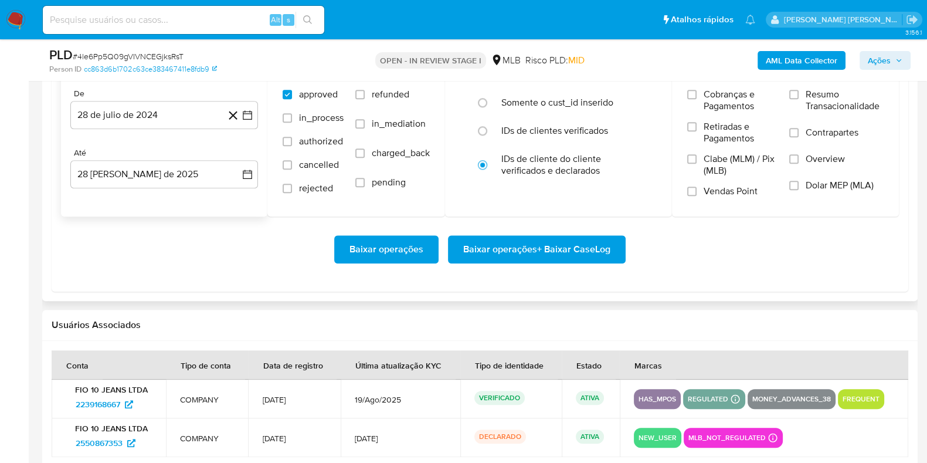
scroll to position [1393, 0]
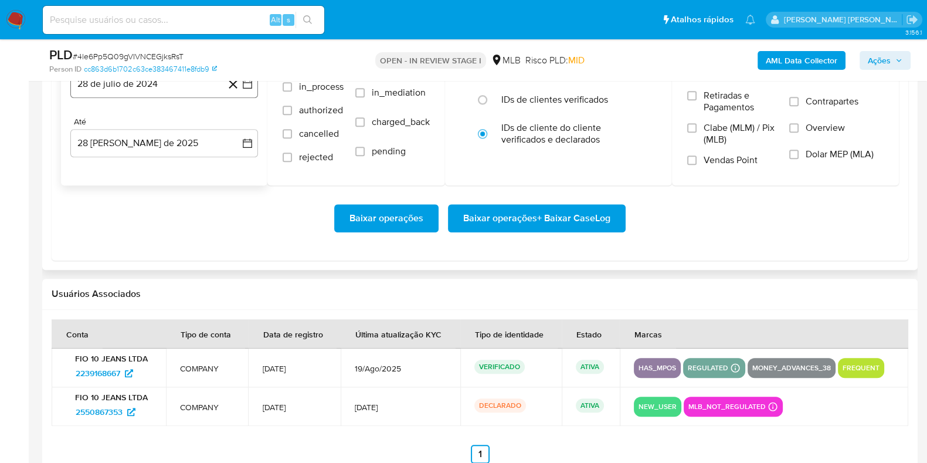
click at [156, 86] on button "28 de julio de 2024" at bounding box center [164, 84] width 188 height 28
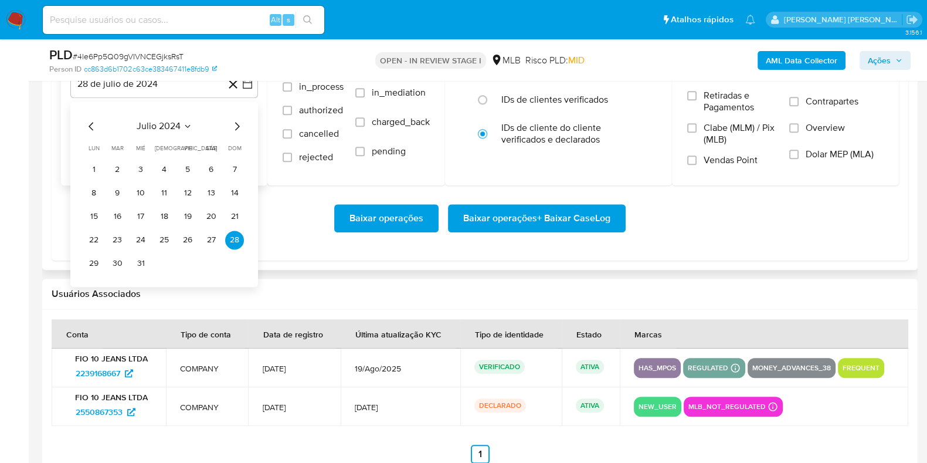
click at [233, 124] on icon "Mes siguiente" at bounding box center [237, 126] width 14 height 14
click at [234, 124] on icon "Mes siguiente" at bounding box center [237, 126] width 14 height 14
click at [235, 124] on icon "Mes siguiente" at bounding box center [237, 126] width 14 height 14
click at [236, 124] on icon "Mes siguiente" at bounding box center [237, 126] width 14 height 14
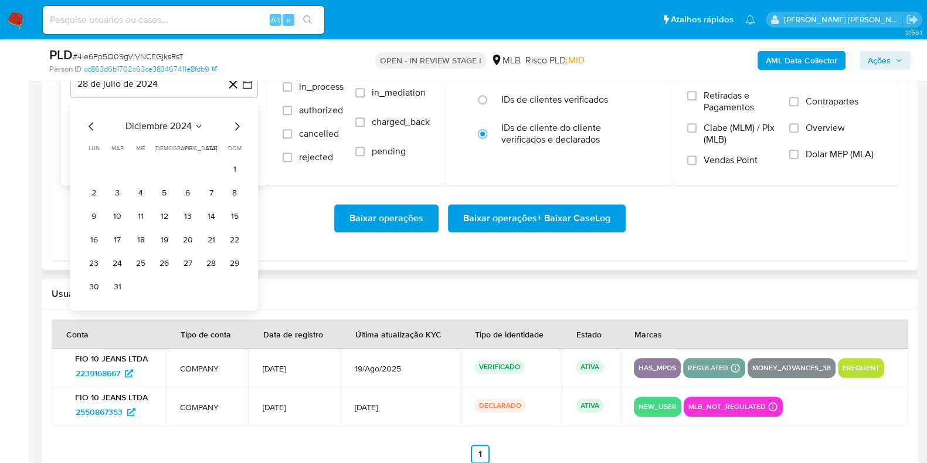
click at [236, 124] on icon "Mes siguiente" at bounding box center [237, 126] width 14 height 14
click at [239, 124] on icon "Mes siguiente" at bounding box center [237, 126] width 14 height 14
click at [243, 126] on icon "Mes siguiente" at bounding box center [237, 126] width 14 height 14
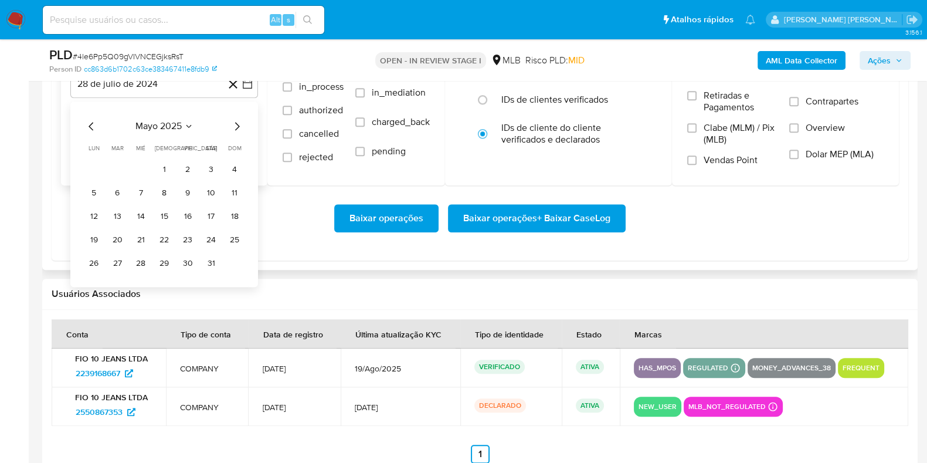
click at [243, 126] on icon "Mes siguiente" at bounding box center [237, 126] width 14 height 14
click at [240, 124] on icon "Mes siguiente" at bounding box center [237, 126] width 14 height 14
click at [118, 164] on button "1" at bounding box center [117, 169] width 19 height 19
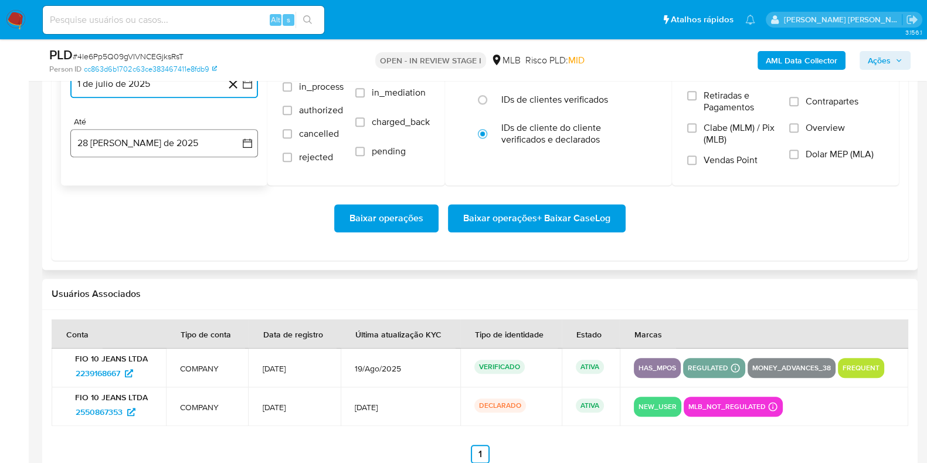
click at [128, 142] on button "28 [PERSON_NAME] de 2025" at bounding box center [164, 143] width 188 height 28
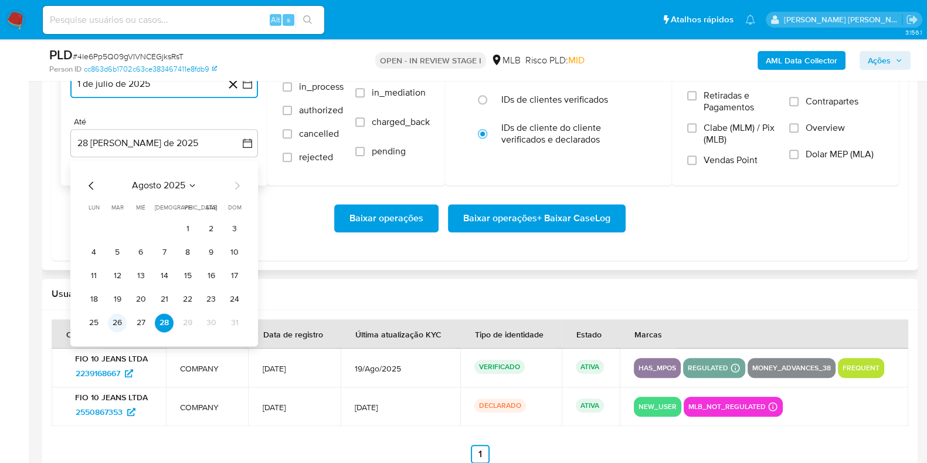
click at [114, 320] on button "26" at bounding box center [117, 322] width 19 height 19
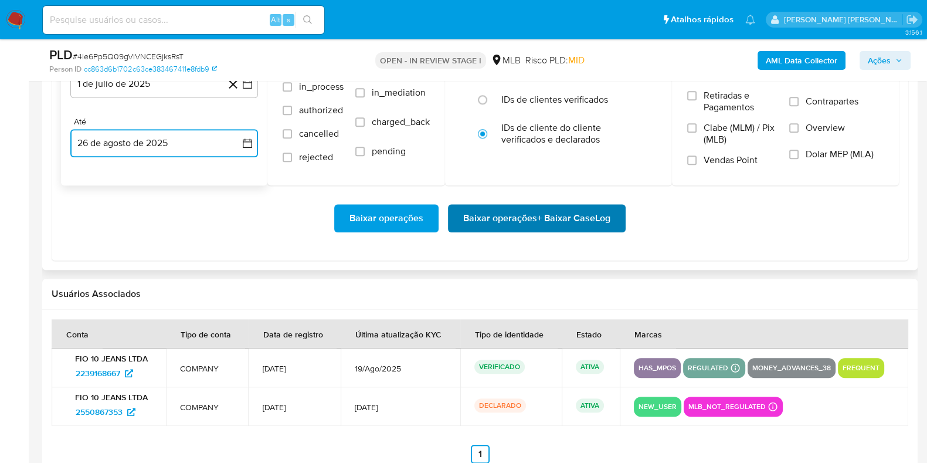
click at [505, 225] on span "Baixar operações + Baixar CaseLog" at bounding box center [536, 218] width 147 height 26
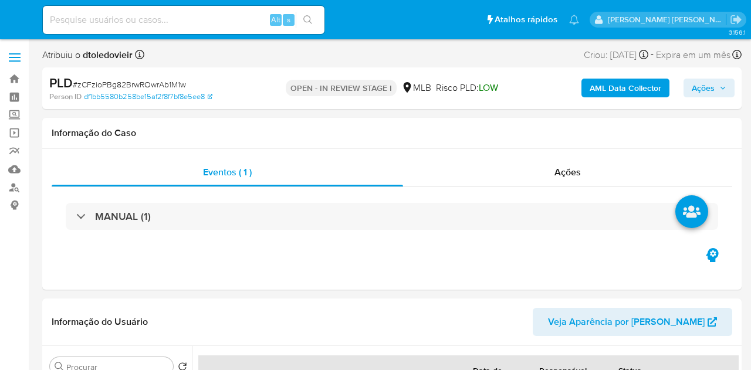
select select "10"
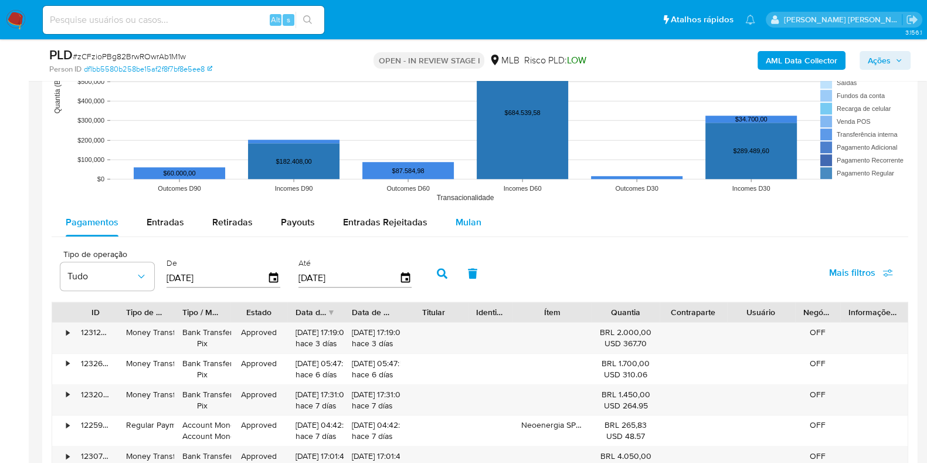
click at [474, 220] on span "Mulan" at bounding box center [469, 221] width 26 height 13
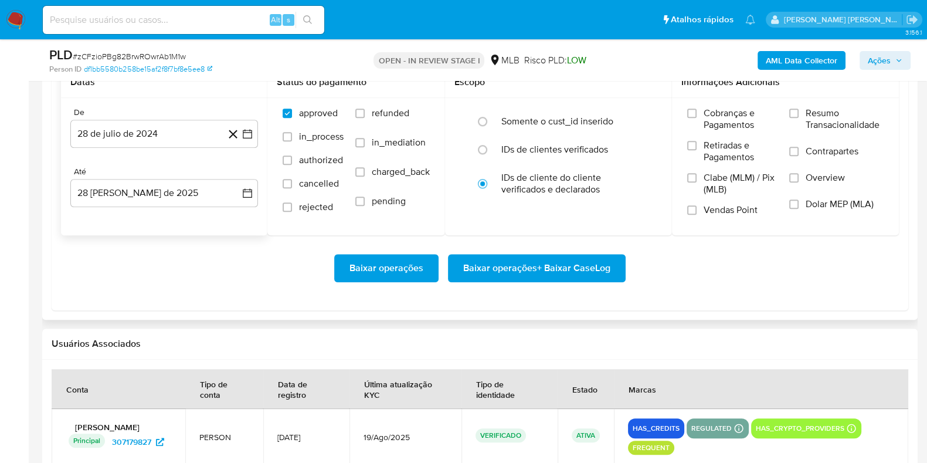
scroll to position [1319, 0]
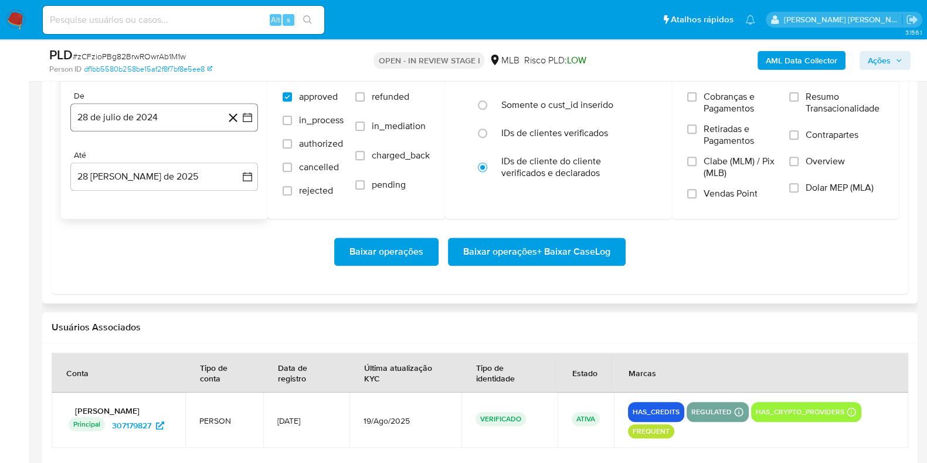
click at [152, 120] on button "28 de julio de 2024" at bounding box center [164, 117] width 188 height 28
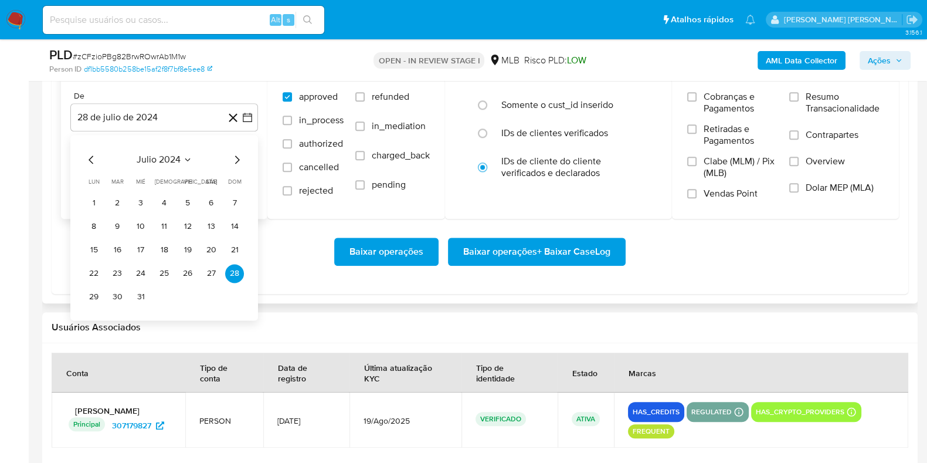
click at [245, 157] on div "julio 2024 julio 2024 lun lunes mar martes mié miércoles jue jueves vie viernes…" at bounding box center [164, 227] width 188 height 185
click at [234, 160] on icon "Mes siguiente" at bounding box center [237, 159] width 14 height 14
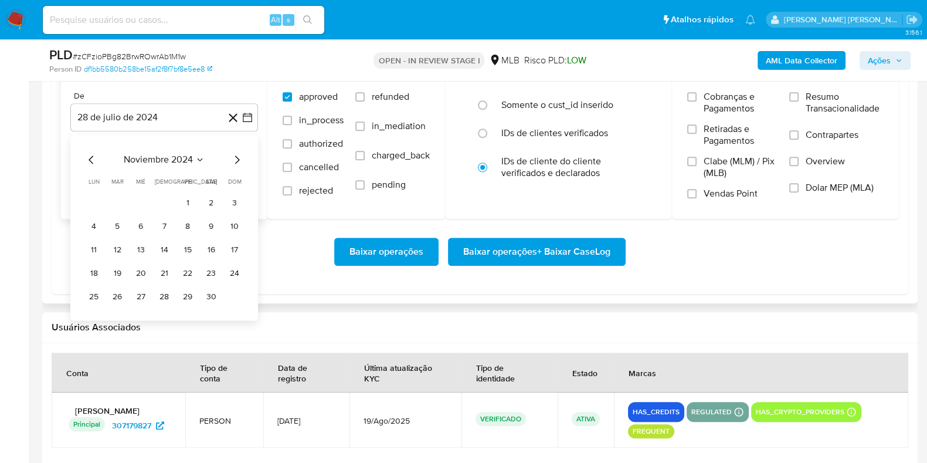
click at [234, 160] on icon "Mes siguiente" at bounding box center [237, 159] width 14 height 14
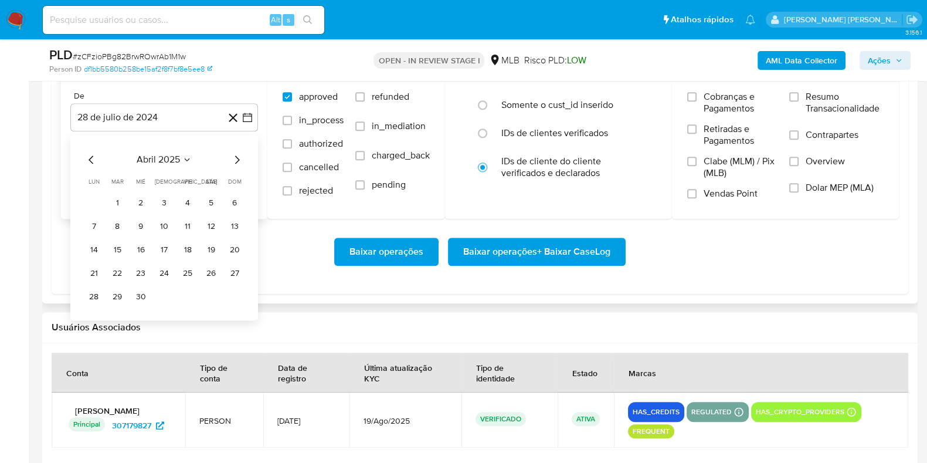
click at [234, 160] on icon "Mes siguiente" at bounding box center [237, 159] width 14 height 14
click at [119, 203] on button "1" at bounding box center [117, 203] width 19 height 19
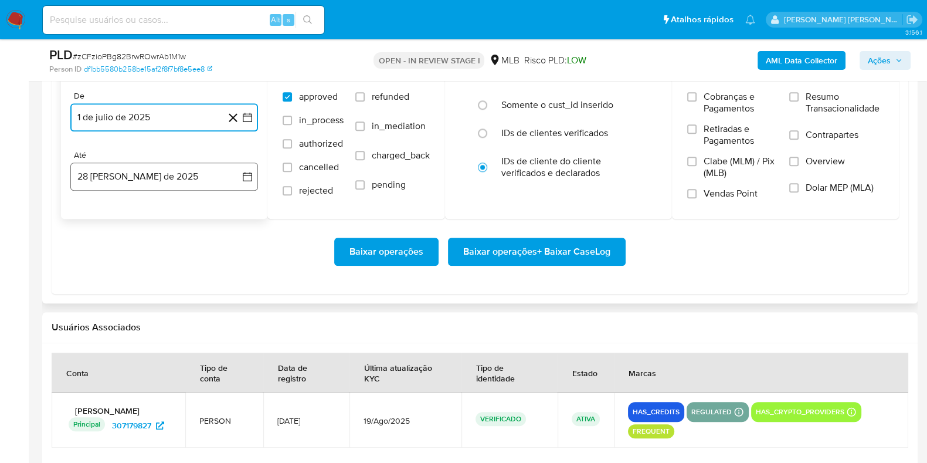
click at [111, 168] on button "28 [PERSON_NAME] de 2025" at bounding box center [164, 176] width 188 height 28
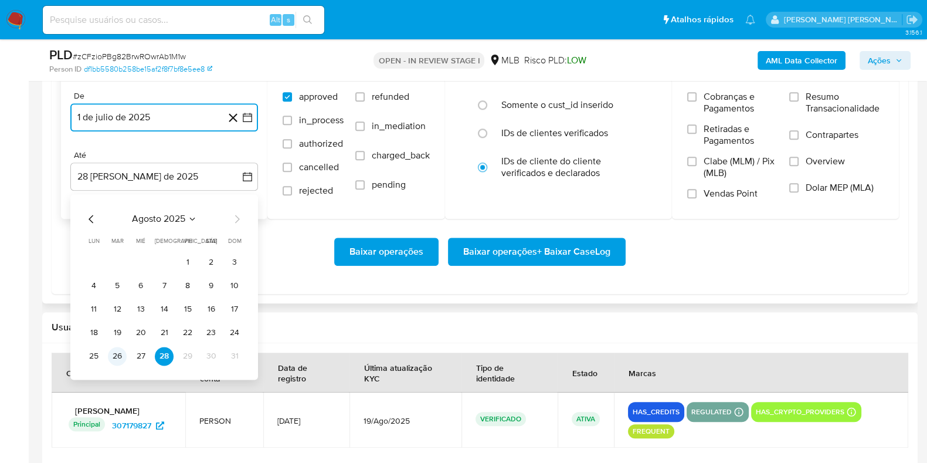
click at [117, 356] on button "26" at bounding box center [117, 356] width 19 height 19
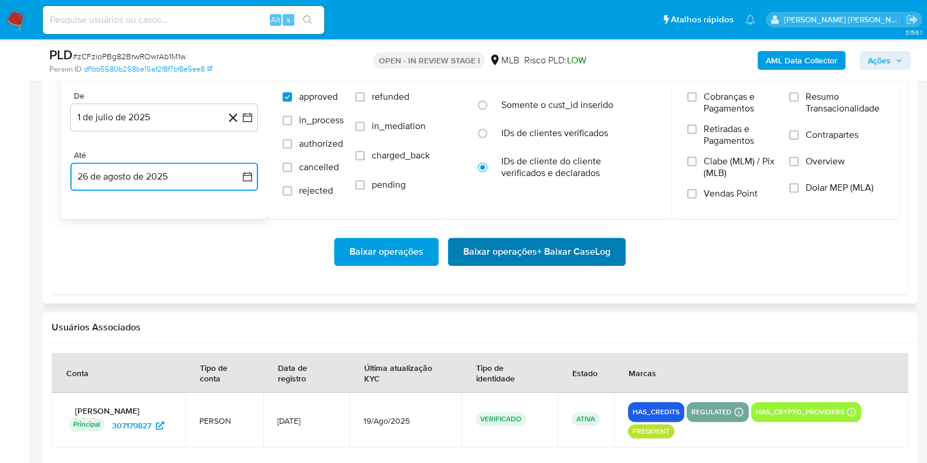
click at [528, 260] on span "Baixar operações + Baixar CaseLog" at bounding box center [536, 252] width 147 height 26
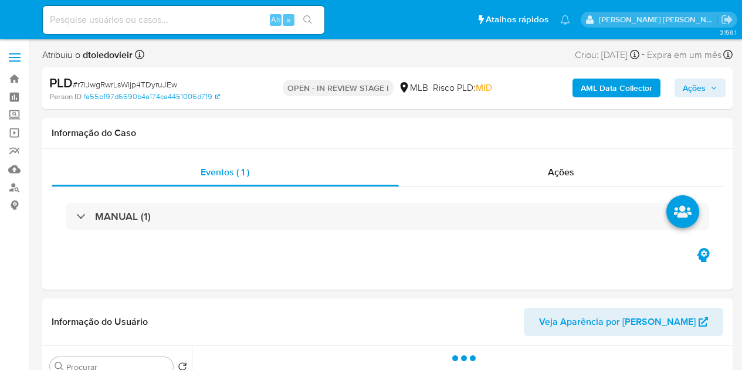
select select "10"
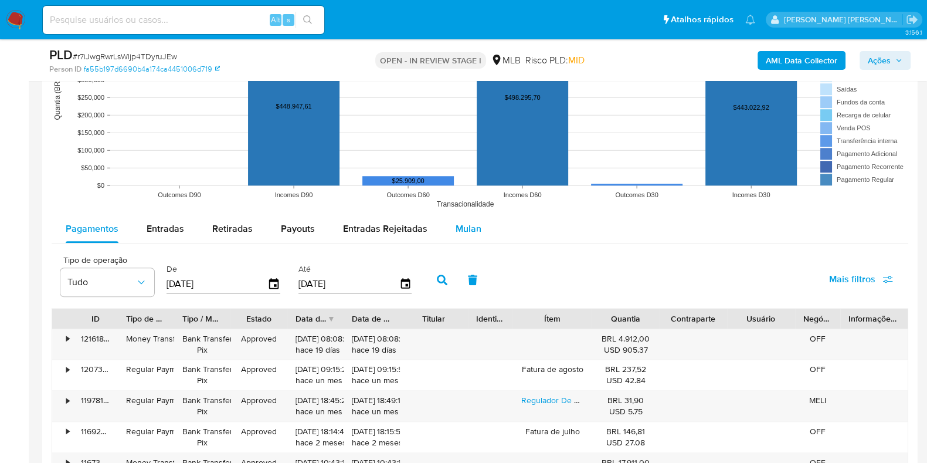
click at [456, 229] on span "Mulan" at bounding box center [469, 228] width 26 height 13
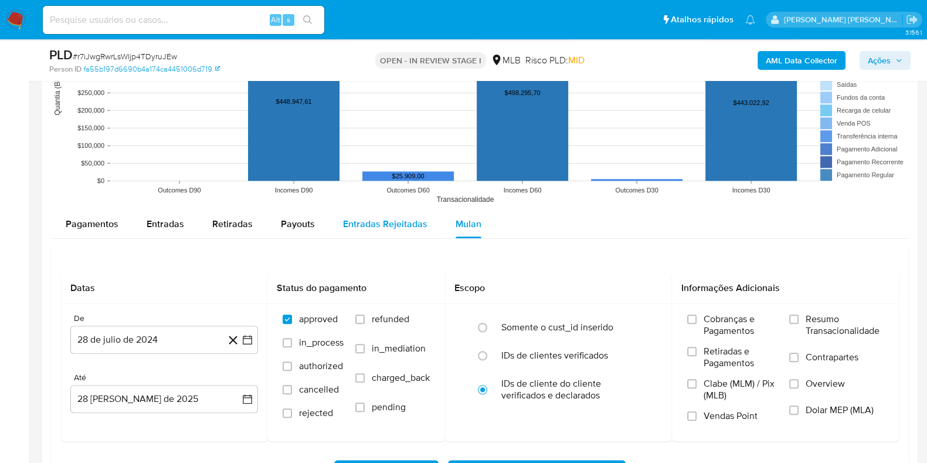
scroll to position [1393, 0]
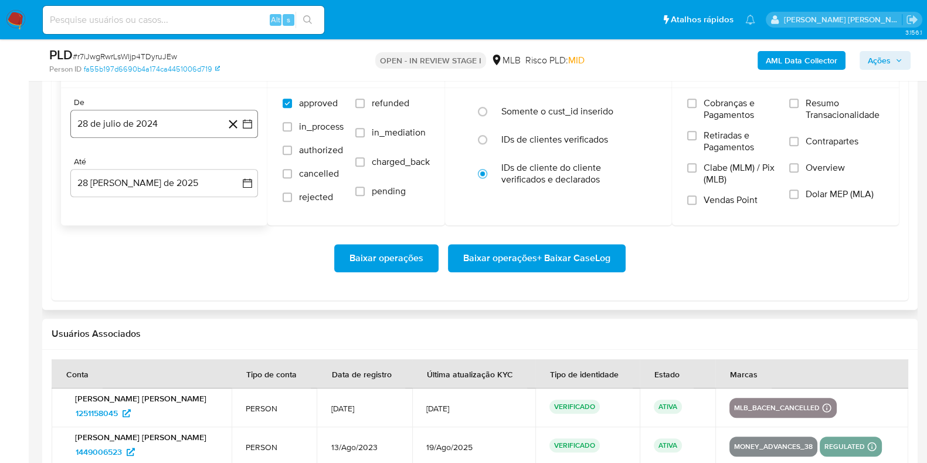
click at [131, 116] on button "28 de julio de 2024" at bounding box center [164, 124] width 188 height 28
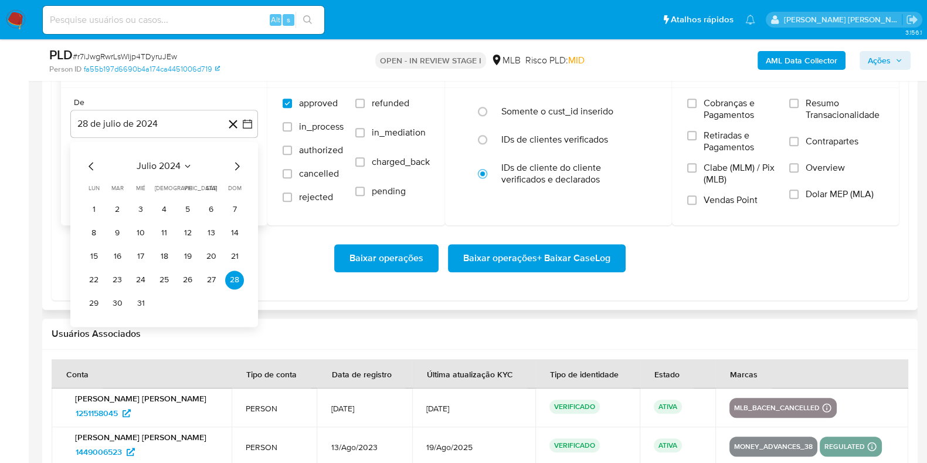
click at [237, 165] on icon "Mes siguiente" at bounding box center [237, 166] width 5 height 8
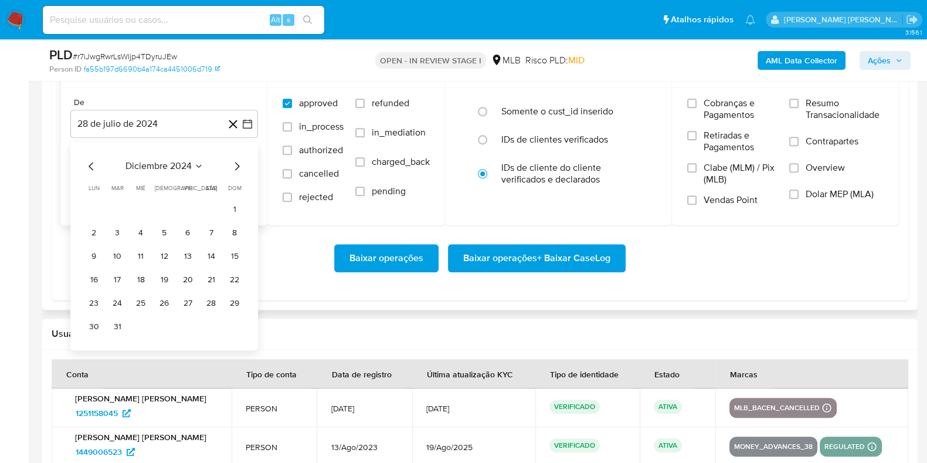
click at [237, 165] on icon "Mes siguiente" at bounding box center [237, 166] width 5 height 8
click at [237, 164] on icon "Mes siguiente" at bounding box center [237, 166] width 14 height 14
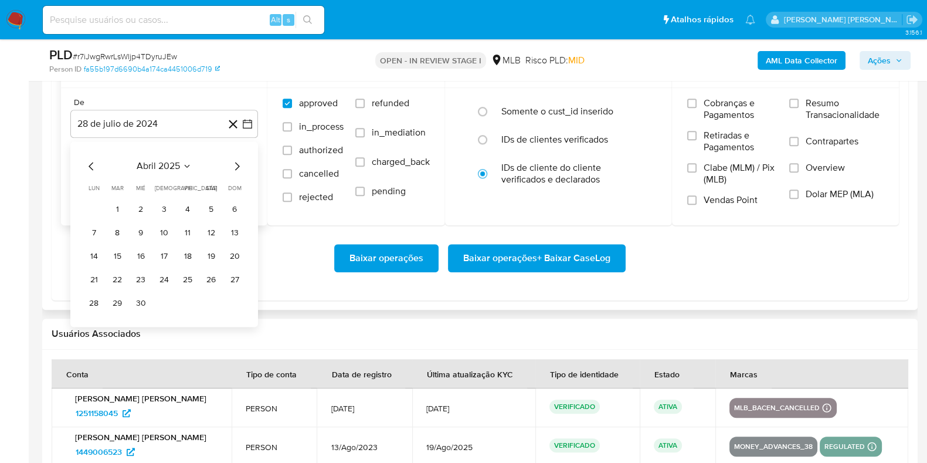
click at [237, 164] on icon "Mes siguiente" at bounding box center [237, 166] width 14 height 14
click at [92, 162] on icon "Mes anterior" at bounding box center [91, 166] width 14 height 14
click at [116, 205] on button "1" at bounding box center [117, 209] width 19 height 19
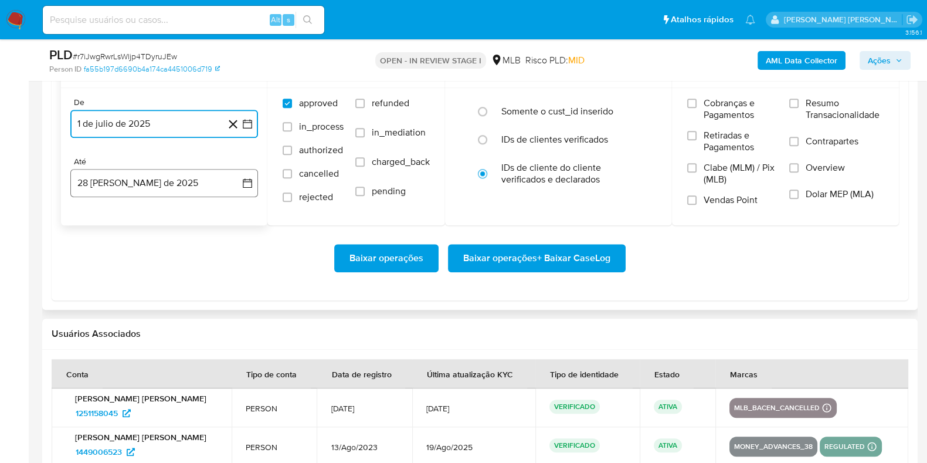
click at [107, 177] on button "28 de agosto de 2025" at bounding box center [164, 183] width 188 height 28
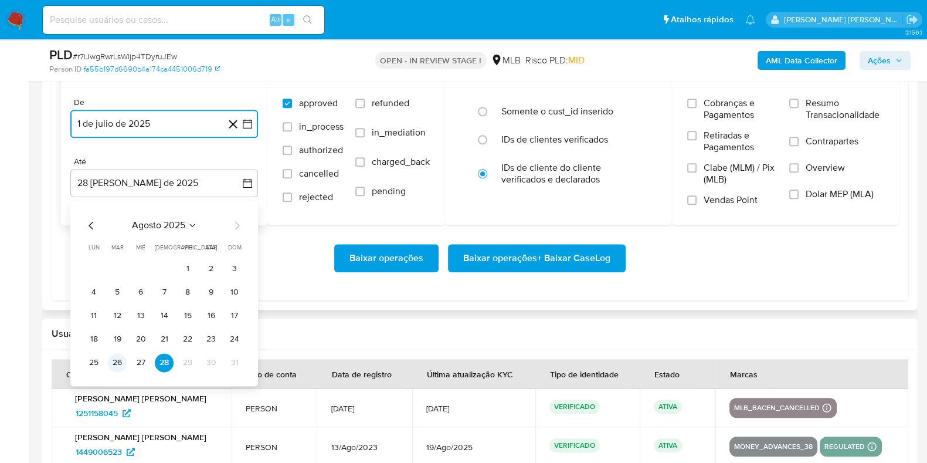
click at [117, 357] on button "26" at bounding box center [117, 362] width 19 height 19
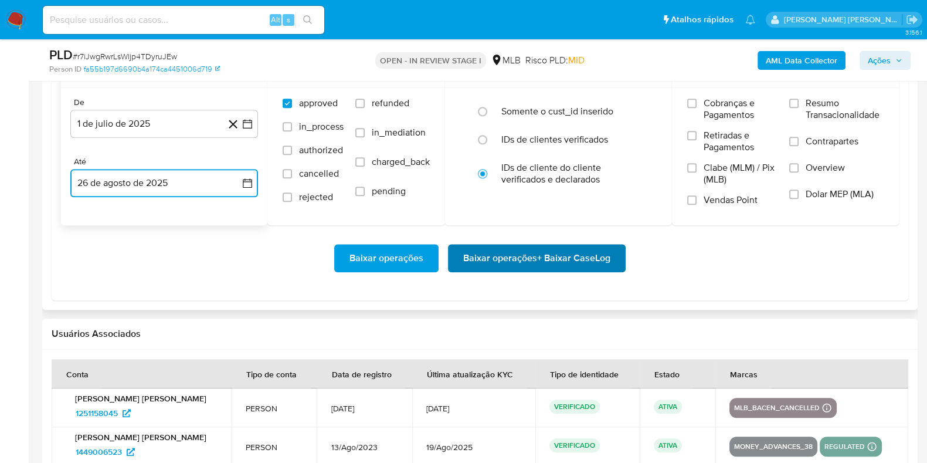
click at [530, 252] on span "Baixar operações + Baixar CaseLog" at bounding box center [536, 258] width 147 height 26
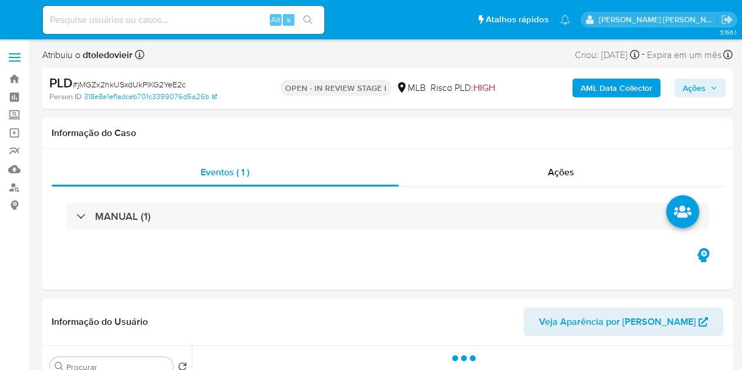
select select "10"
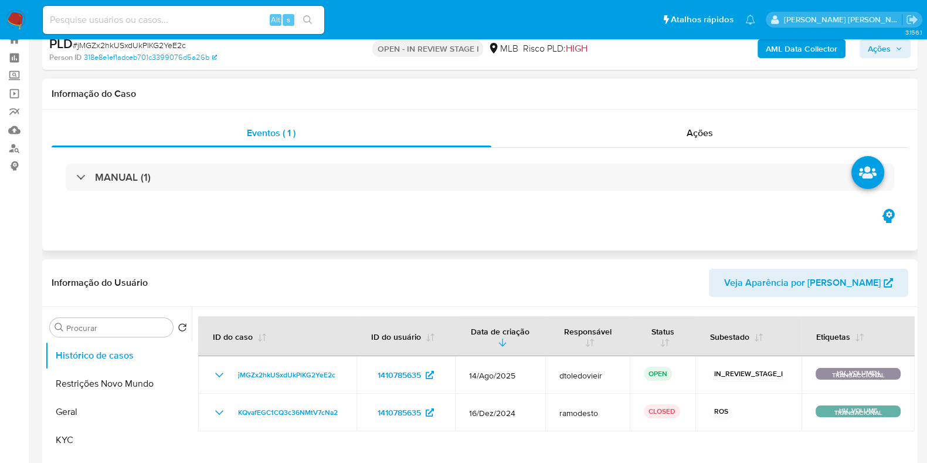
scroll to position [73, 0]
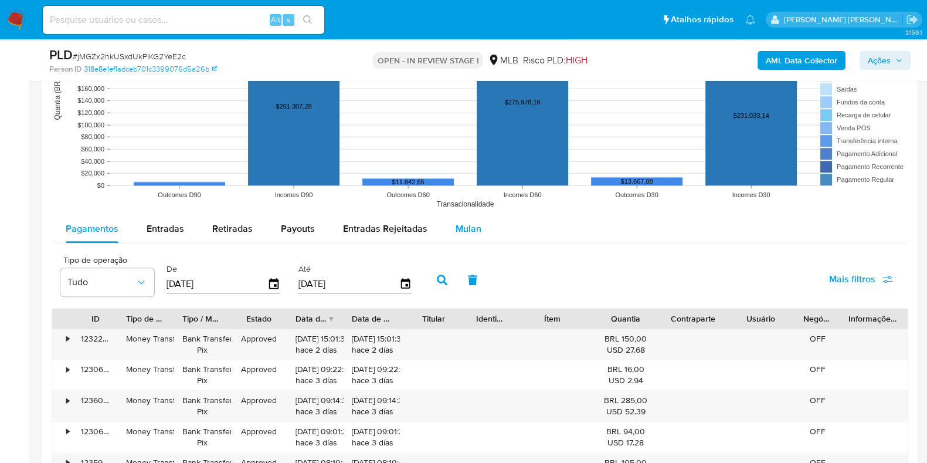
drag, startPoint x: 483, startPoint y: 223, endPoint x: 472, endPoint y: 225, distance: 10.7
click at [481, 223] on button "Mulan" at bounding box center [469, 229] width 54 height 28
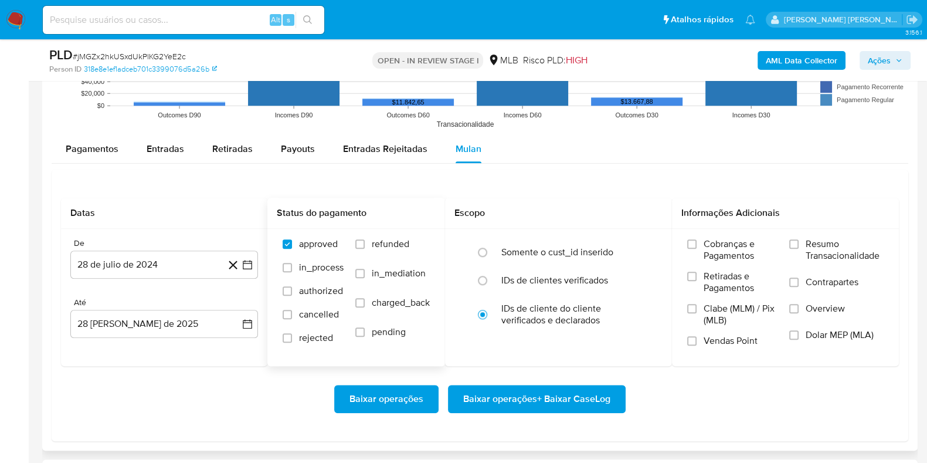
scroll to position [1393, 0]
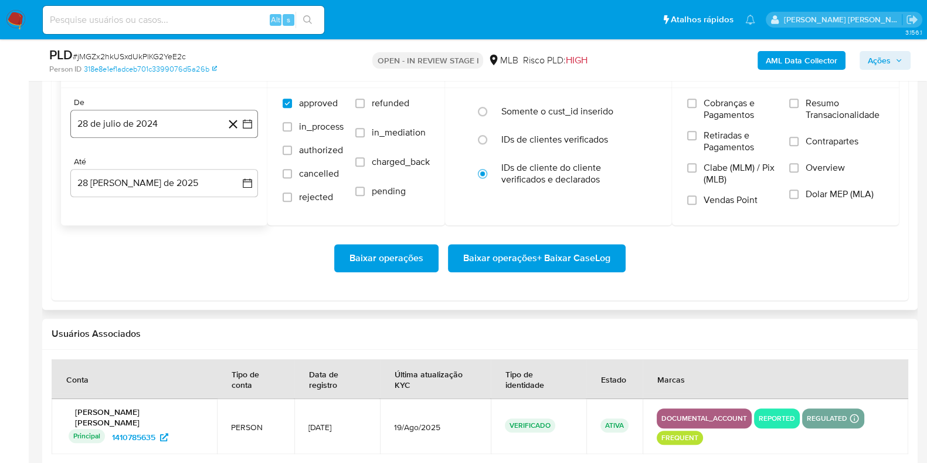
click at [138, 117] on button "28 de julio de 2024" at bounding box center [164, 124] width 188 height 28
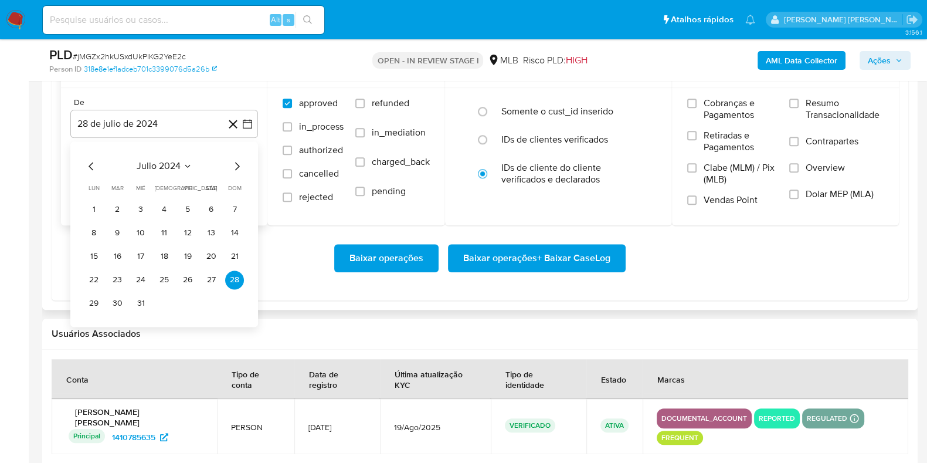
click at [237, 161] on icon "Mes siguiente" at bounding box center [237, 166] width 14 height 14
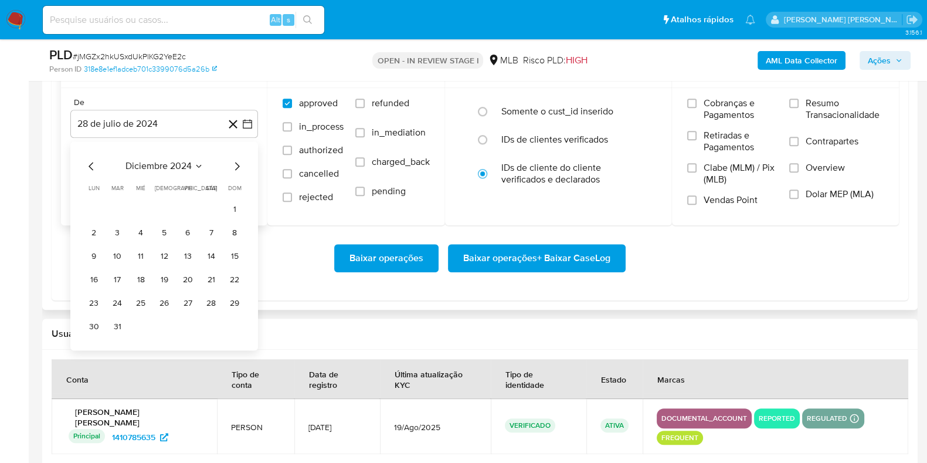
click at [237, 161] on icon "Mes siguiente" at bounding box center [237, 166] width 14 height 14
click at [237, 162] on icon "Mes siguiente" at bounding box center [237, 166] width 14 height 14
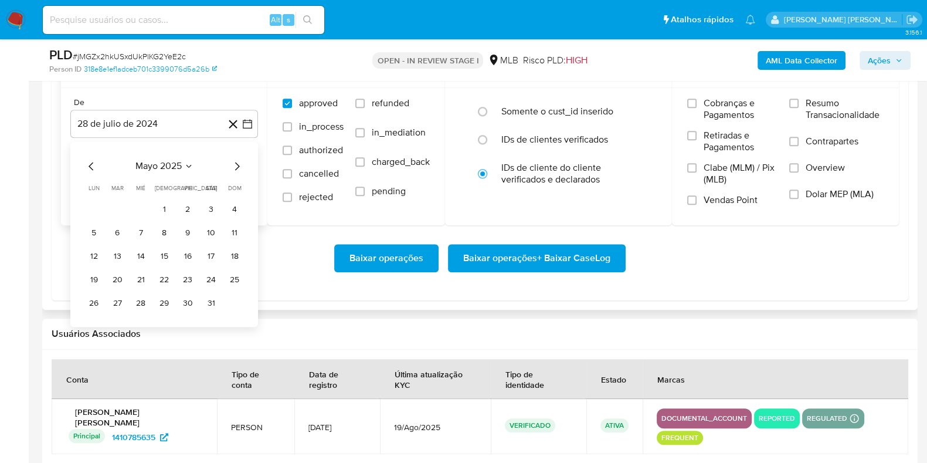
click at [237, 162] on icon "Mes siguiente" at bounding box center [237, 166] width 14 height 14
click at [116, 212] on button "1" at bounding box center [117, 209] width 19 height 19
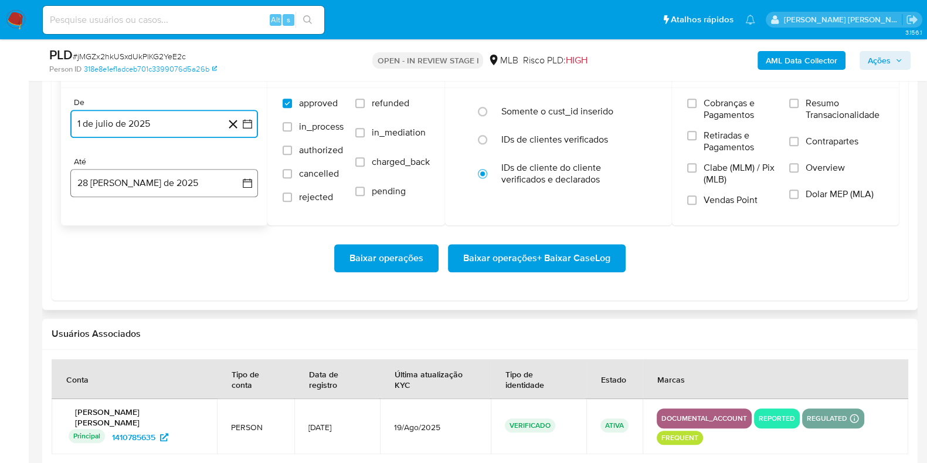
click at [123, 189] on button "28 [PERSON_NAME] de 2025" at bounding box center [164, 183] width 188 height 28
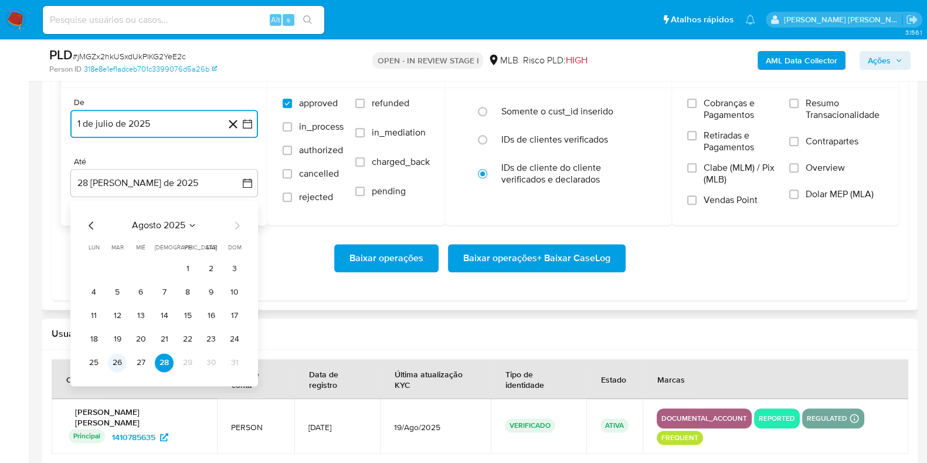
click at [117, 355] on button "26" at bounding box center [117, 362] width 19 height 19
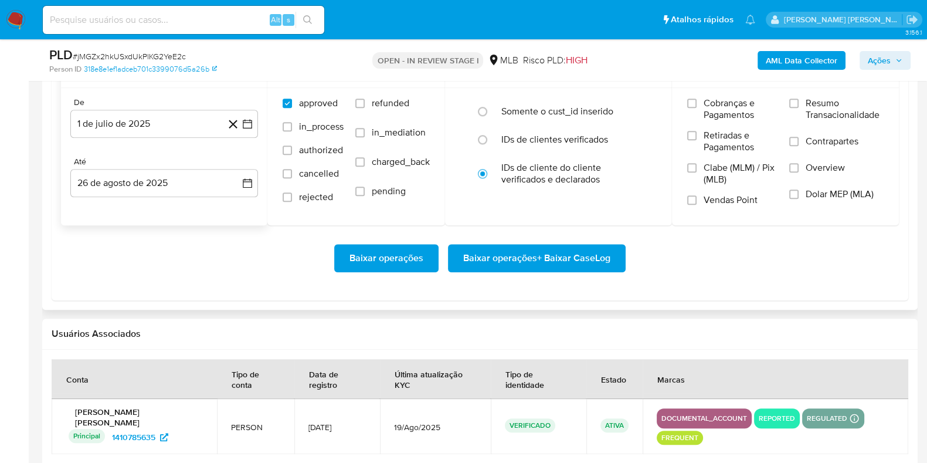
click at [494, 227] on div "Baixar operações Baixar operações + Baixar CaseLog" at bounding box center [480, 258] width 838 height 66
click at [471, 248] on span "Baixar operações + Baixar CaseLog" at bounding box center [536, 258] width 147 height 26
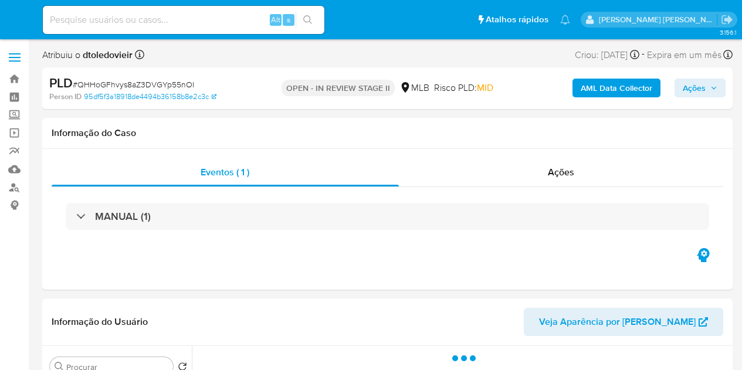
select select "10"
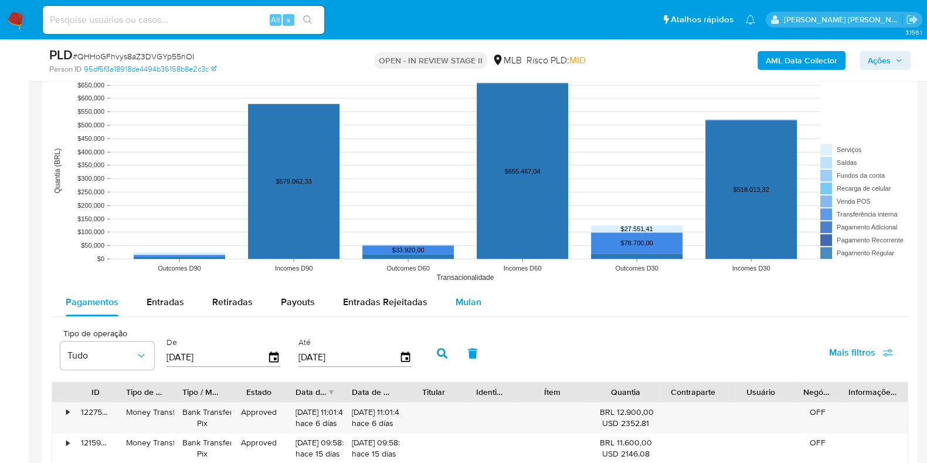
click at [456, 303] on span "Mulan" at bounding box center [469, 301] width 26 height 13
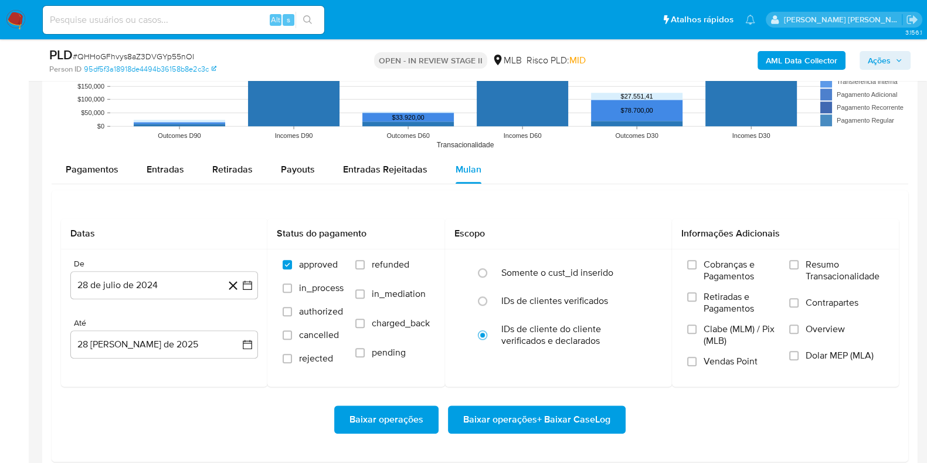
scroll to position [1393, 0]
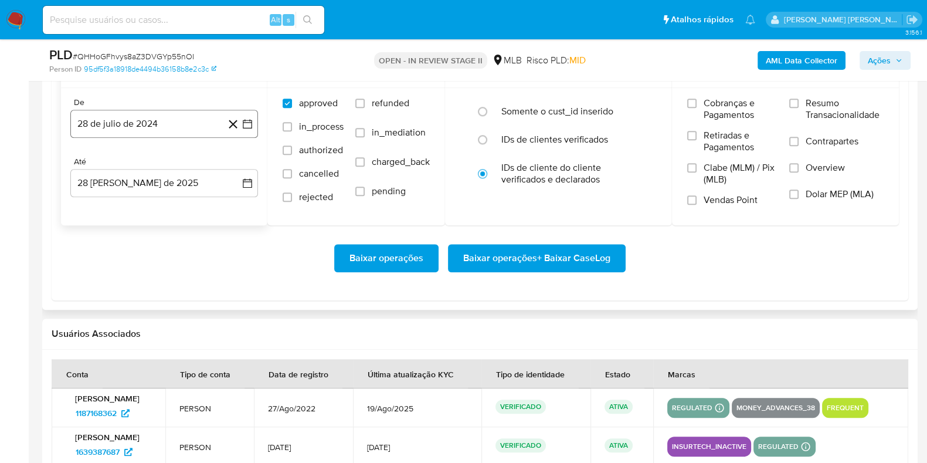
click at [161, 121] on button "28 de julio de 2024" at bounding box center [164, 124] width 188 height 28
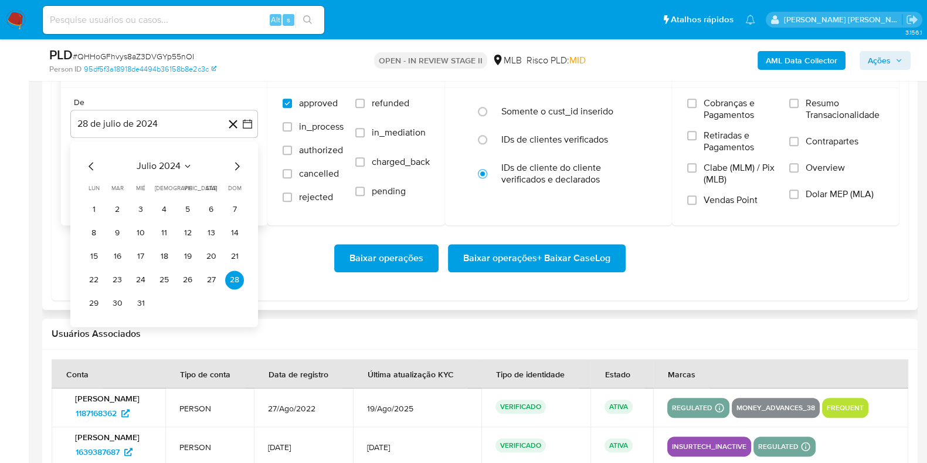
click at [240, 167] on icon "Mes siguiente" at bounding box center [237, 166] width 14 height 14
click at [239, 167] on icon "Mes siguiente" at bounding box center [237, 166] width 14 height 14
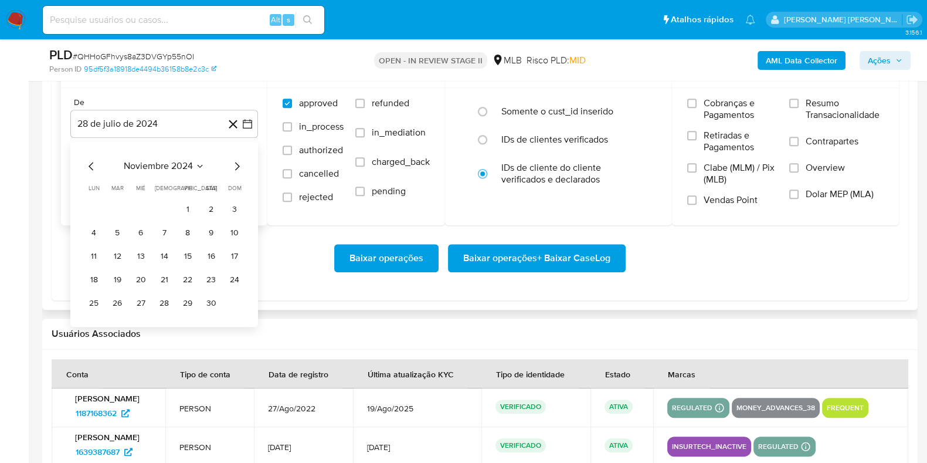
click at [239, 167] on icon "Mes siguiente" at bounding box center [237, 166] width 14 height 14
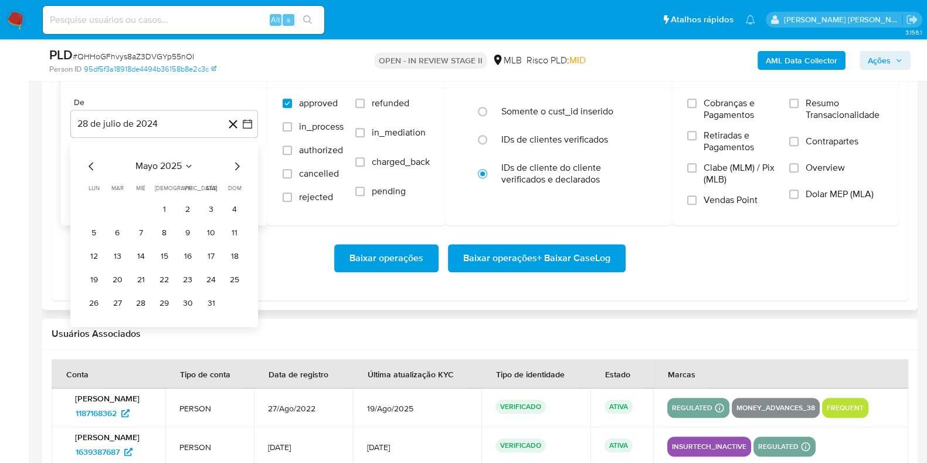
click at [239, 167] on icon "Mes siguiente" at bounding box center [237, 166] width 14 height 14
click at [117, 204] on button "1" at bounding box center [117, 209] width 19 height 19
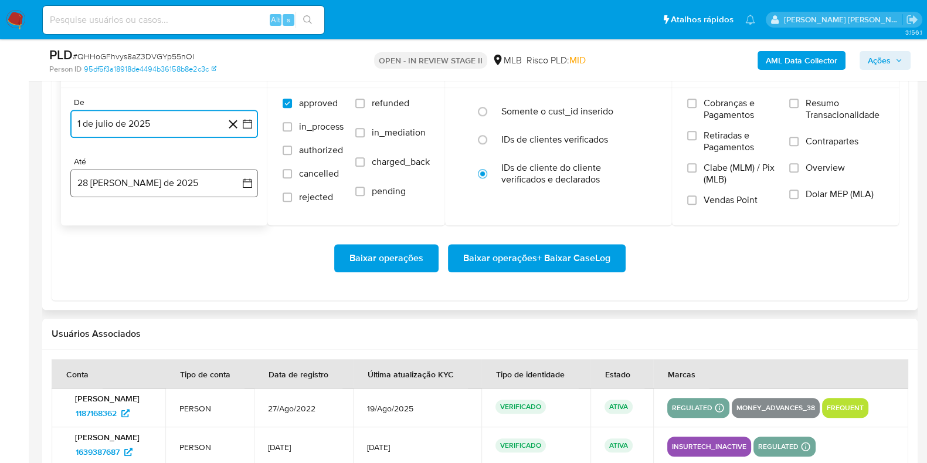
click at [120, 182] on button "28 [PERSON_NAME] de 2025" at bounding box center [164, 183] width 188 height 28
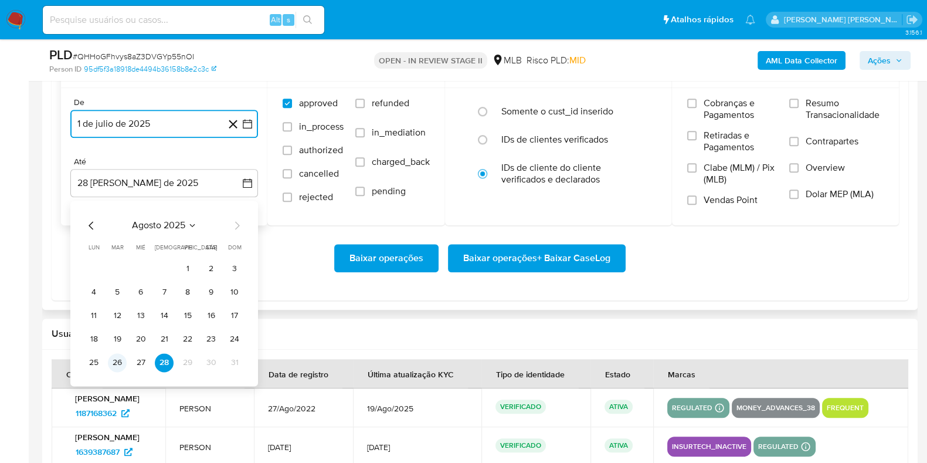
click at [120, 361] on button "26" at bounding box center [117, 362] width 19 height 19
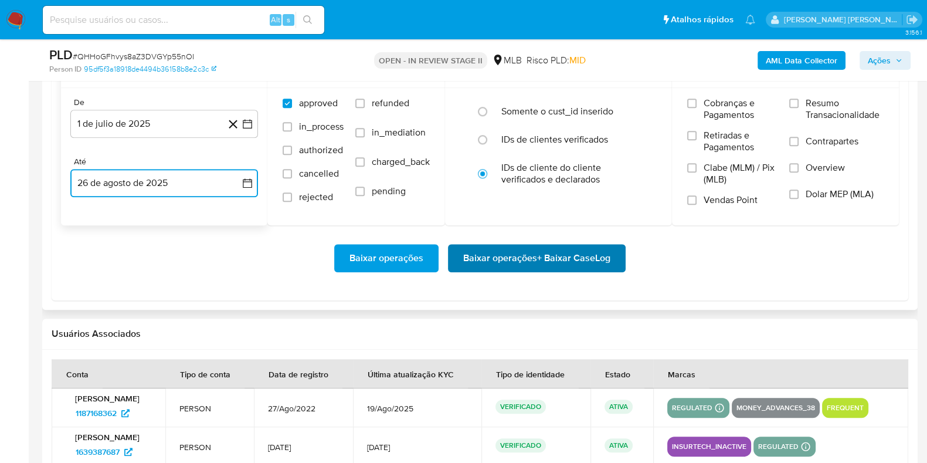
click at [531, 260] on span "Baixar operações + Baixar CaseLog" at bounding box center [536, 258] width 147 height 26
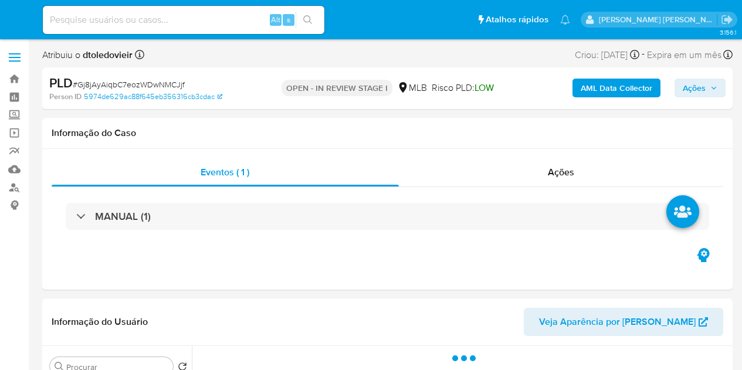
select select "10"
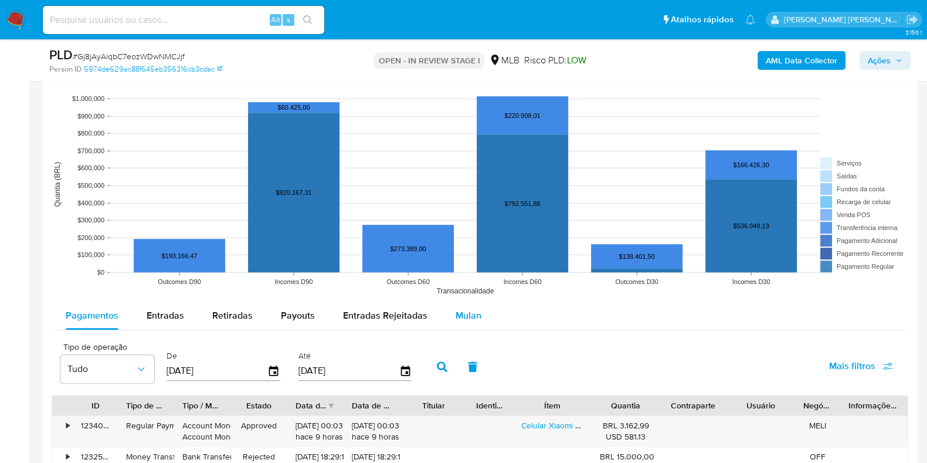
click at [462, 312] on span "Mulan" at bounding box center [469, 314] width 26 height 13
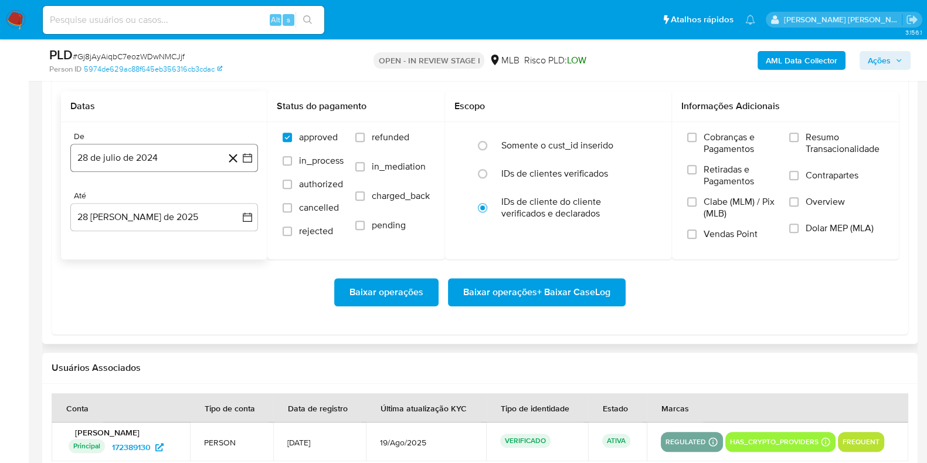
scroll to position [1319, 0]
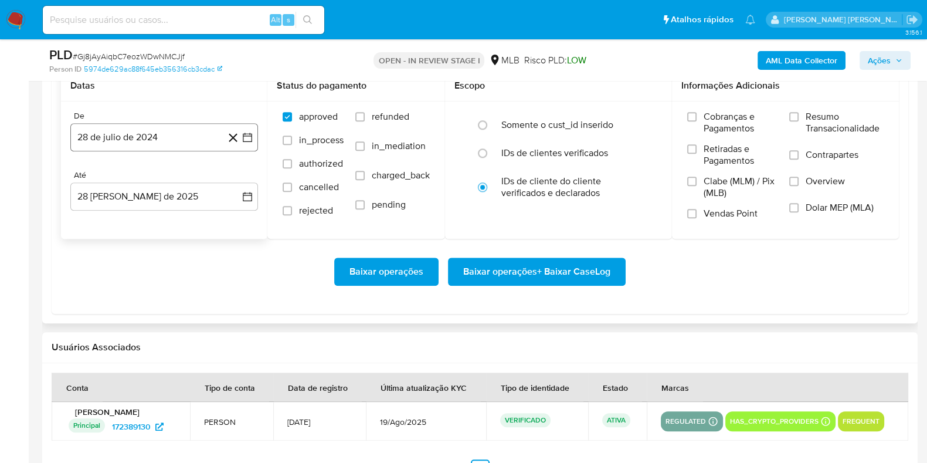
click at [160, 127] on button "28 de julio de 2024" at bounding box center [164, 137] width 188 height 28
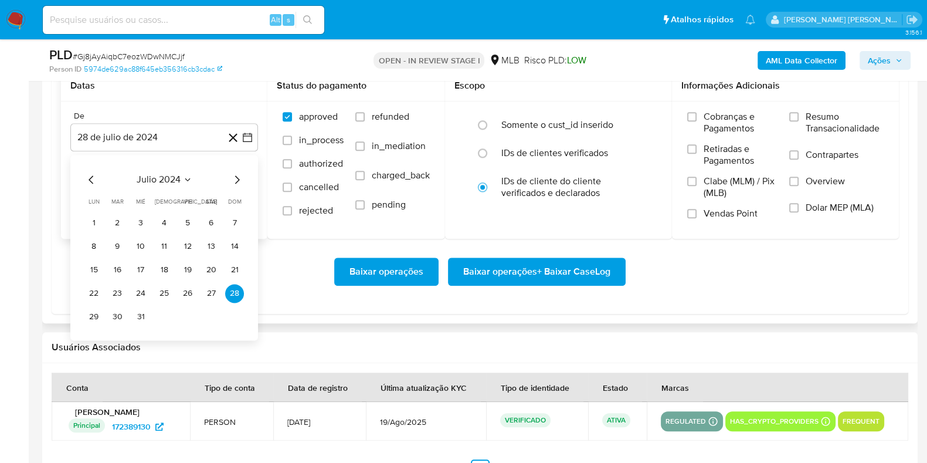
click at [237, 180] on icon "Mes siguiente" at bounding box center [237, 179] width 5 height 8
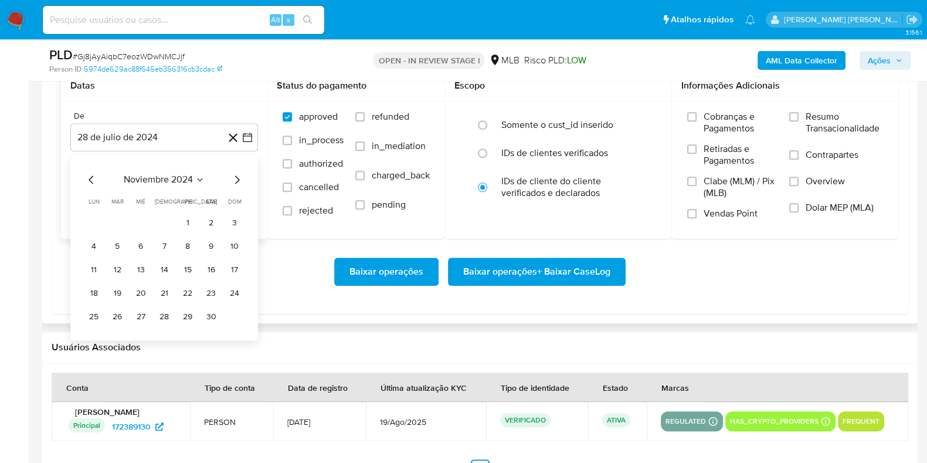
click at [237, 180] on icon "Mes siguiente" at bounding box center [237, 179] width 5 height 8
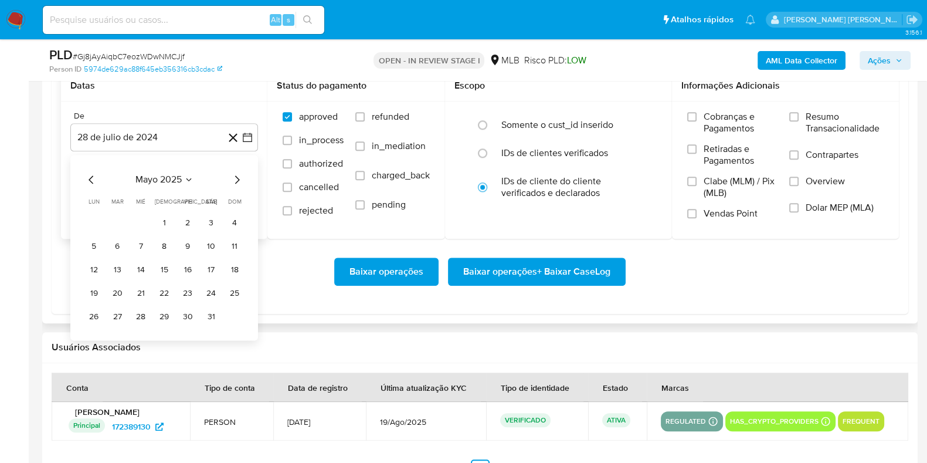
click at [237, 180] on icon "Mes siguiente" at bounding box center [237, 179] width 5 height 8
click at [91, 177] on icon "Mes anterior" at bounding box center [91, 179] width 5 height 8
click at [116, 221] on button "1" at bounding box center [117, 222] width 19 height 19
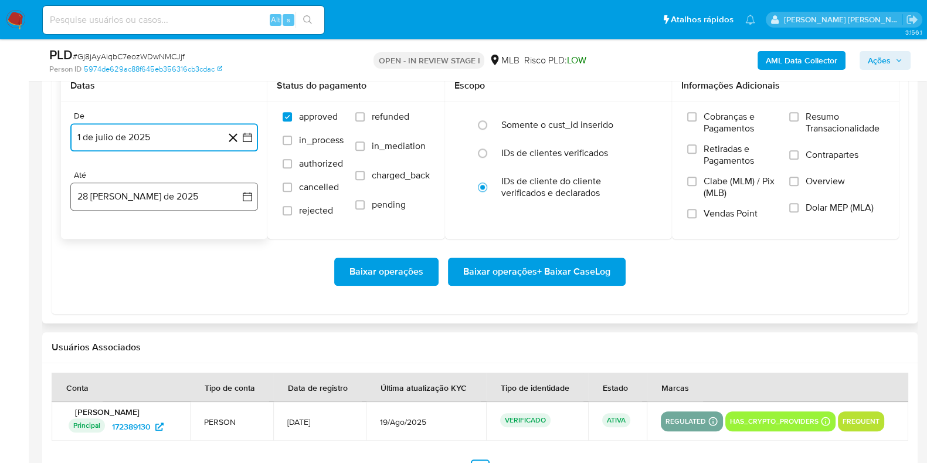
click at [132, 196] on button "28 [PERSON_NAME] de 2025" at bounding box center [164, 196] width 188 height 28
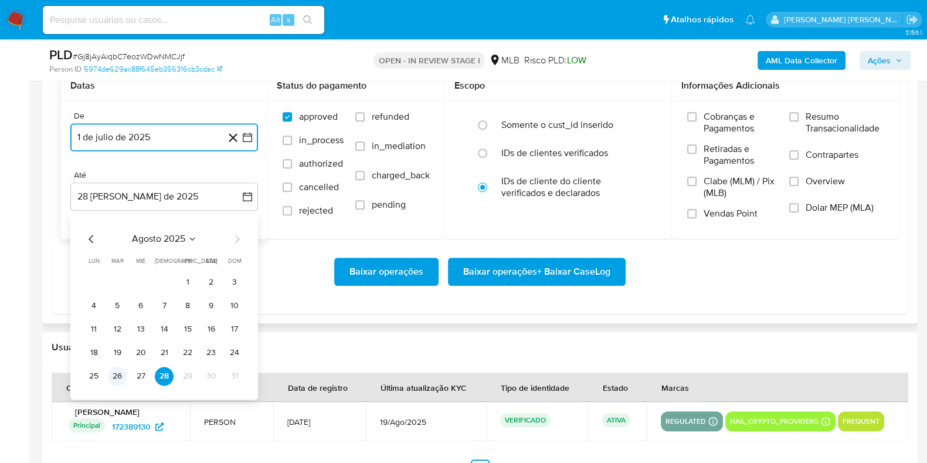
click at [120, 369] on button "26" at bounding box center [117, 376] width 19 height 19
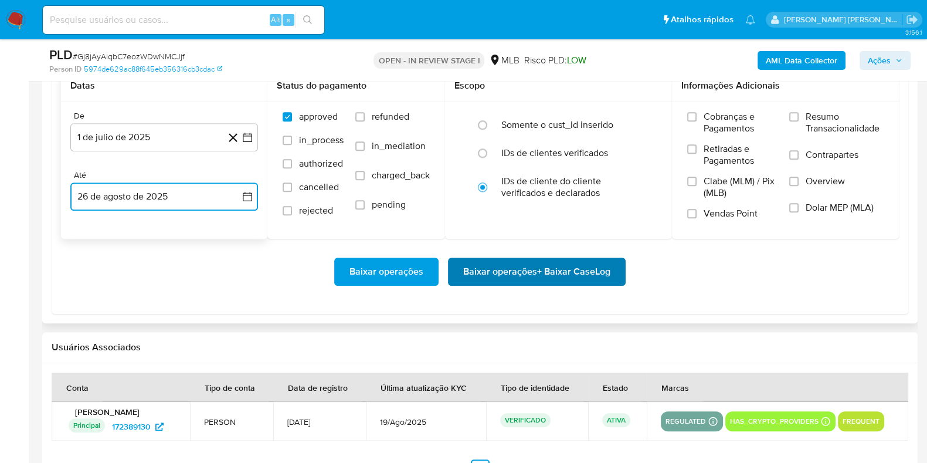
click at [514, 270] on span "Baixar operações + Baixar CaseLog" at bounding box center [536, 272] width 147 height 26
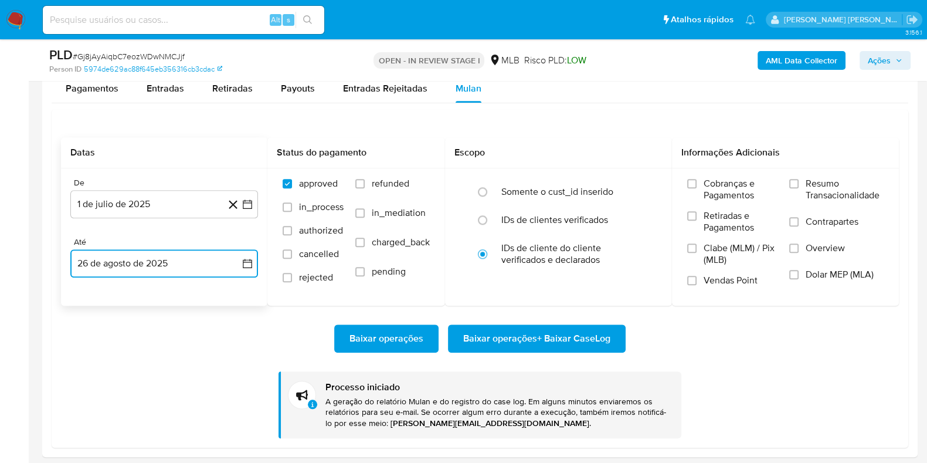
scroll to position [1026, 0]
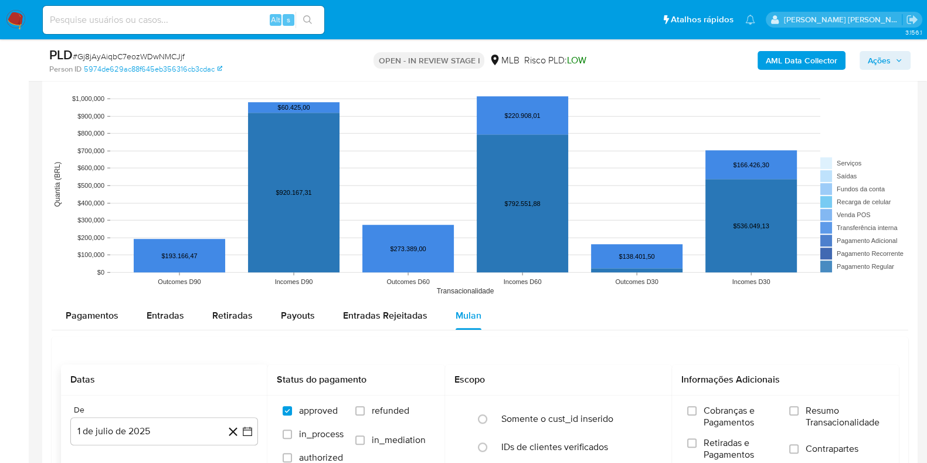
click at [11, 15] on img at bounding box center [16, 20] width 20 height 20
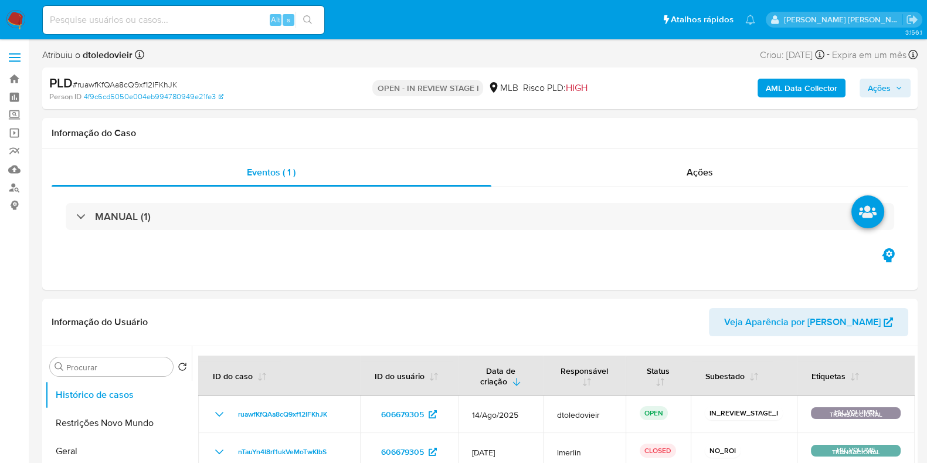
select select "10"
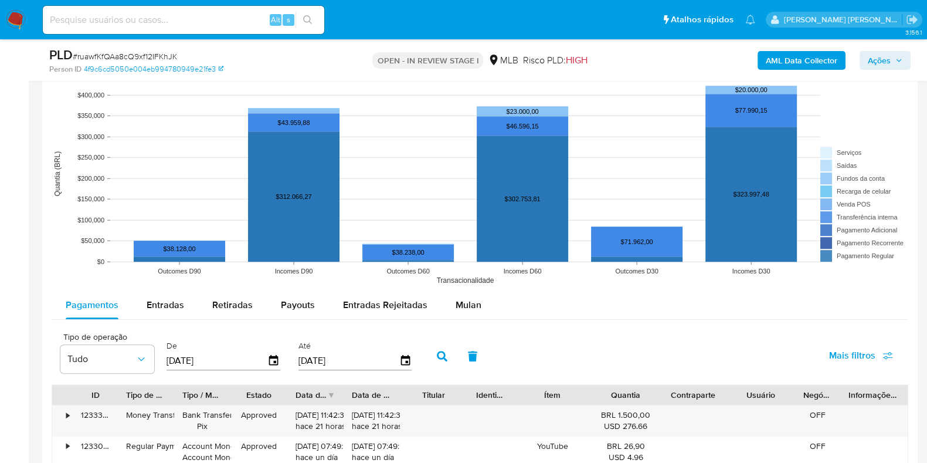
scroll to position [1172, 0]
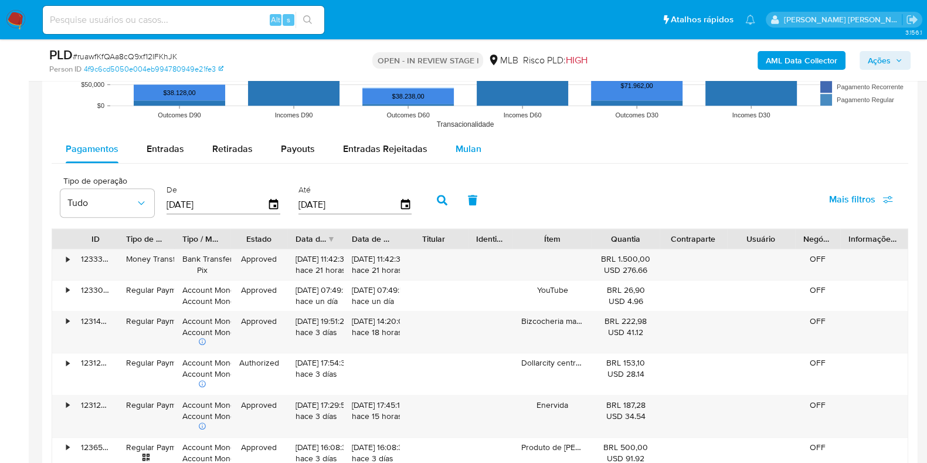
click at [446, 135] on button "Mulan" at bounding box center [469, 149] width 54 height 28
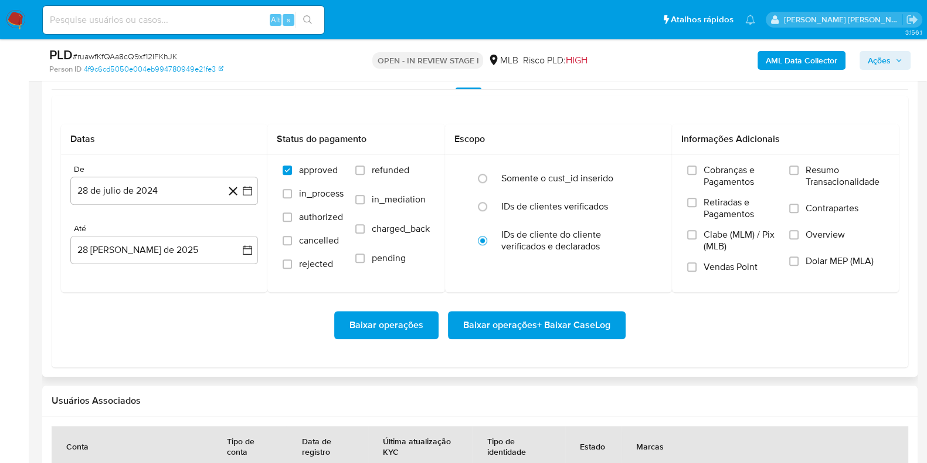
scroll to position [1319, 0]
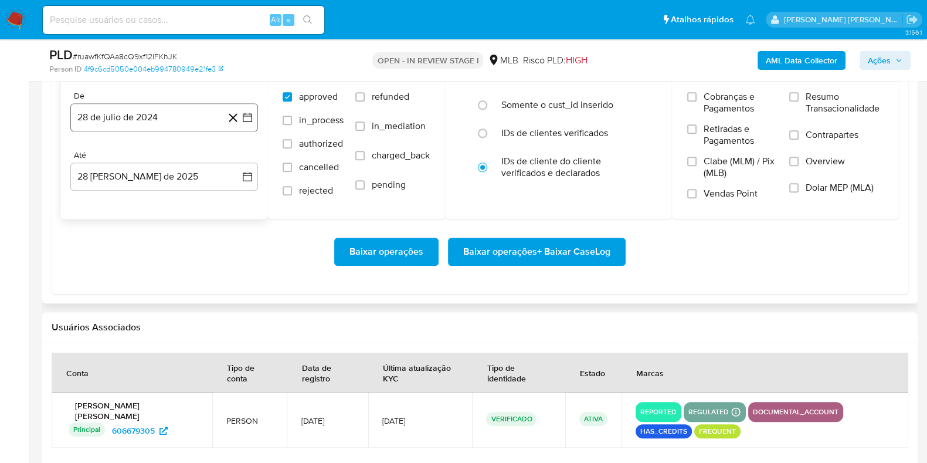
click at [181, 124] on button "28 de julio de 2024" at bounding box center [164, 117] width 188 height 28
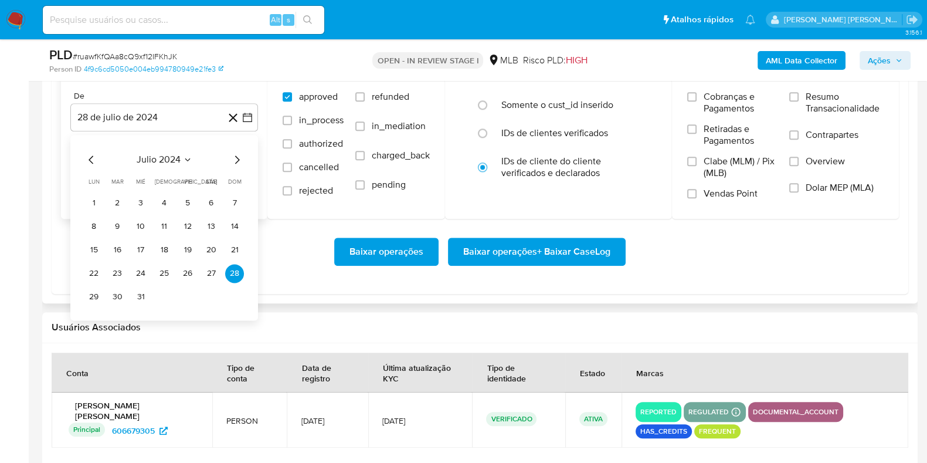
click at [230, 154] on icon "Mes siguiente" at bounding box center [237, 159] width 14 height 14
click at [234, 158] on icon "Mes siguiente" at bounding box center [237, 159] width 14 height 14
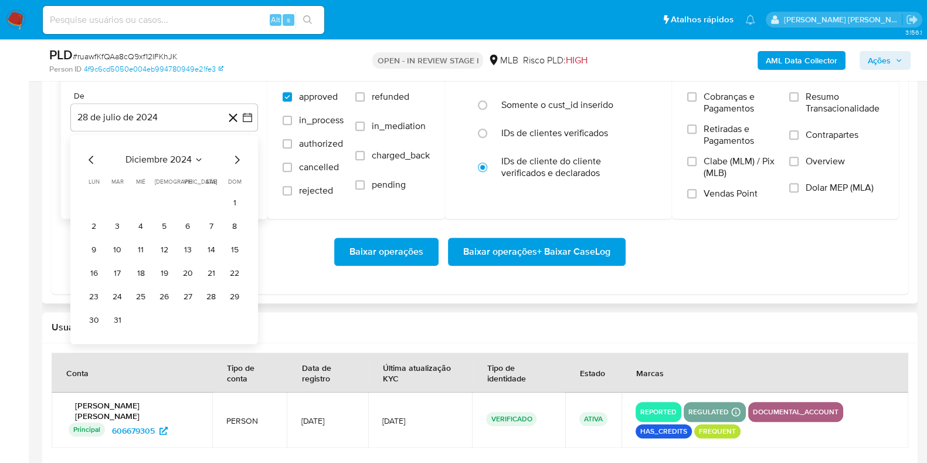
click at [234, 158] on icon "Mes siguiente" at bounding box center [237, 159] width 14 height 14
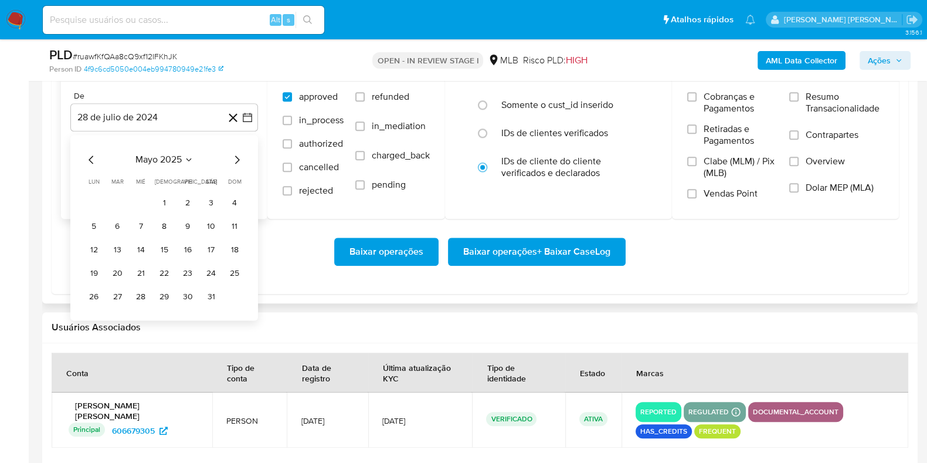
click at [234, 158] on icon "Mes siguiente" at bounding box center [237, 159] width 14 height 14
click at [90, 159] on icon "Mes anterior" at bounding box center [91, 159] width 14 height 14
click at [117, 197] on button "1" at bounding box center [117, 203] width 19 height 19
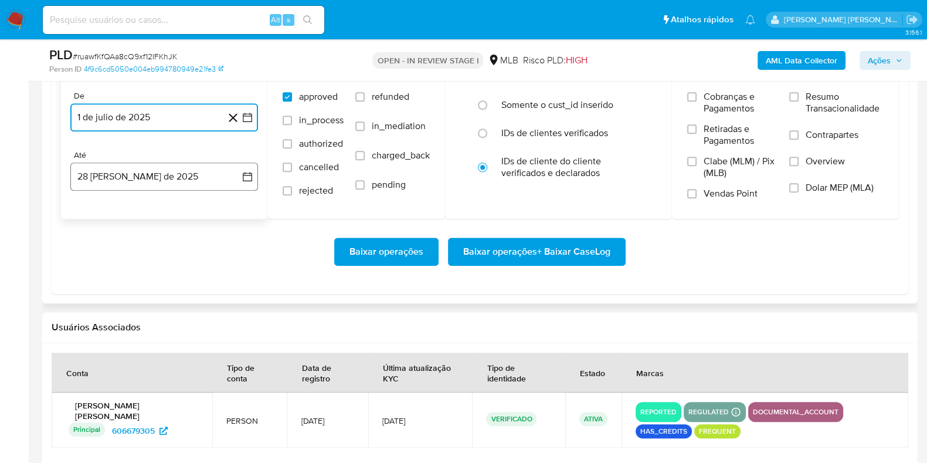
click at [124, 171] on button "28 de agosto de 2025" at bounding box center [164, 176] width 188 height 28
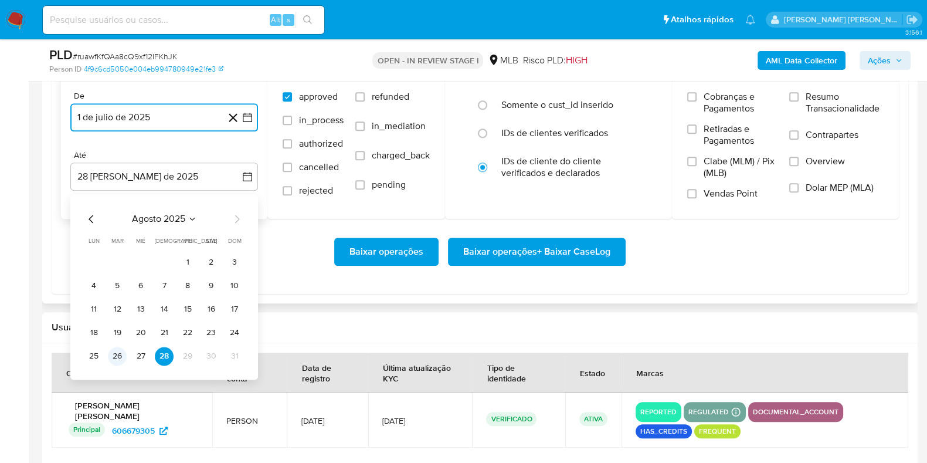
click at [118, 355] on button "26" at bounding box center [117, 356] width 19 height 19
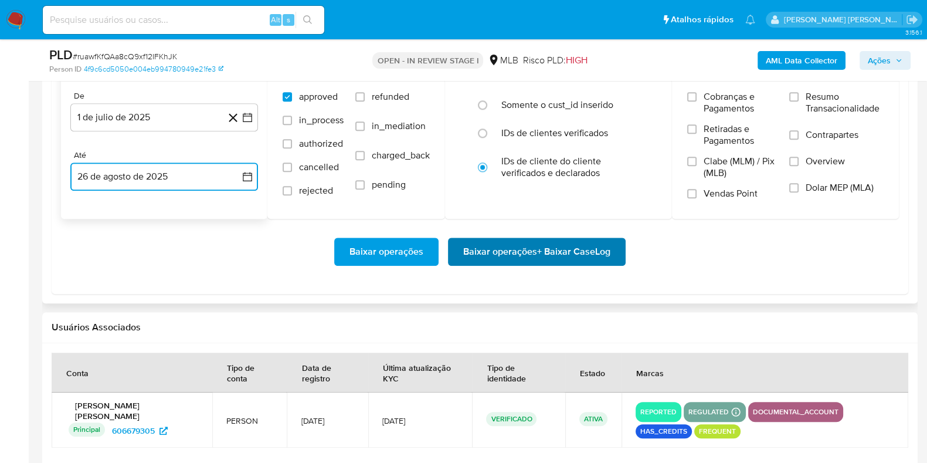
click at [504, 249] on span "Baixar operações + Baixar CaseLog" at bounding box center [536, 252] width 147 height 26
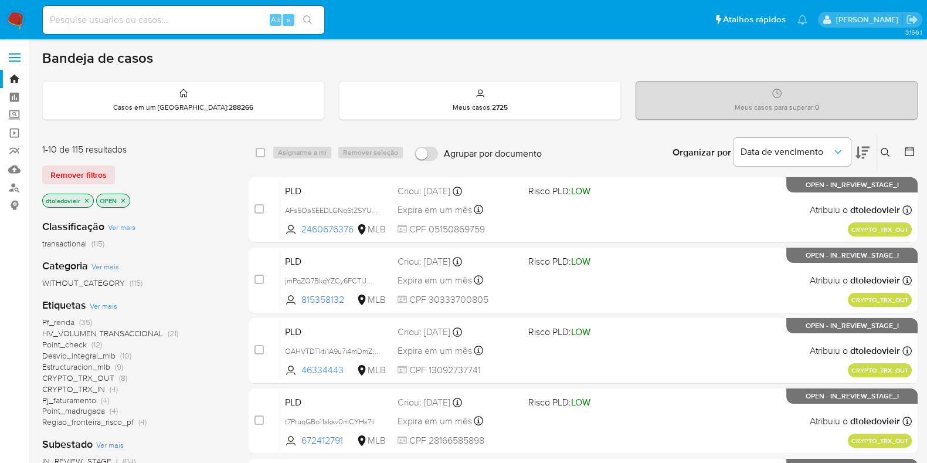
click at [23, 20] on img at bounding box center [16, 20] width 20 height 20
